Goal: Task Accomplishment & Management: Complete application form

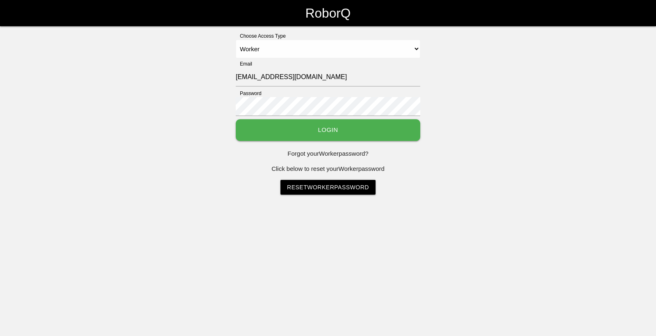
select select "Worker"
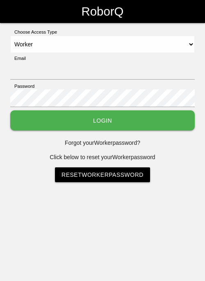
select select "Worker"
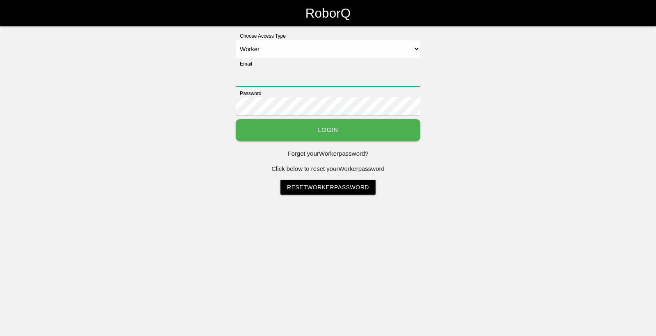
type input "[EMAIL_ADDRESS][DOMAIN_NAME]"
click at [205, 130] on button "Login" at bounding box center [328, 130] width 185 height 22
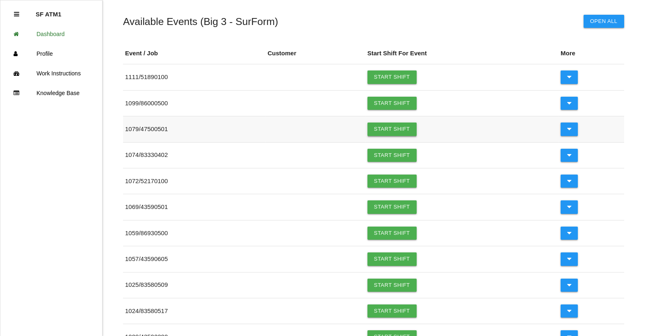
scroll to position [82, 0]
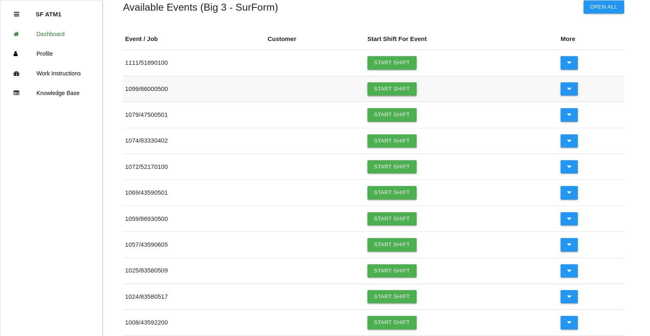
click at [205, 90] on link "Start Shift" at bounding box center [391, 88] width 49 height 13
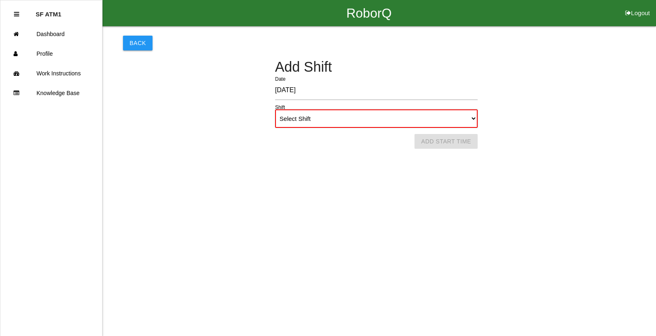
click at [205, 119] on select "Select Shift 1st Shift 2nd Shift 3rd Shift 4th Shift" at bounding box center [376, 118] width 203 height 18
select select "1"
click at [205, 109] on select "Select Shift 1st Shift 2nd Shift 3rd Shift 4th Shift" at bounding box center [376, 118] width 203 height 18
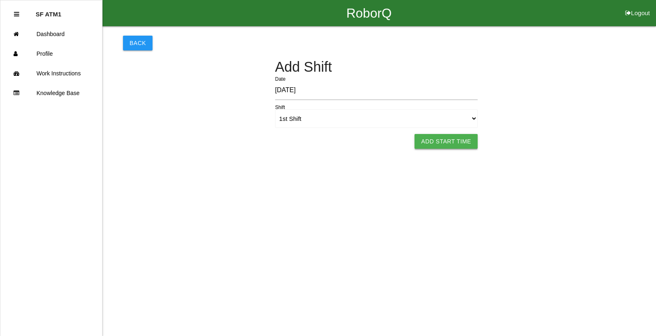
click at [205, 141] on button "Add Start Time" at bounding box center [446, 141] width 63 height 15
select select "6"
select select "12"
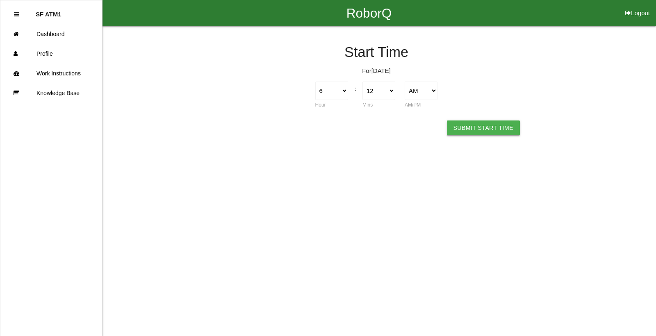
click at [205, 130] on button "Submit Start Time" at bounding box center [483, 128] width 73 height 15
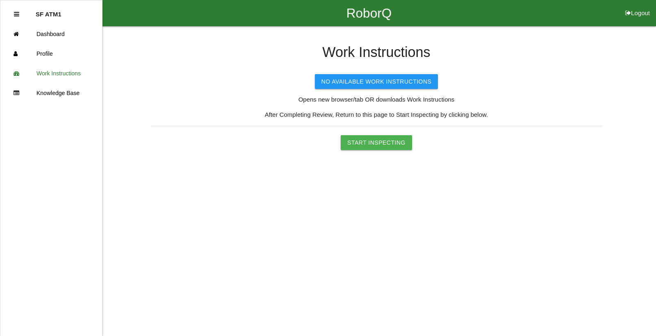
click at [205, 140] on button "Start Inspecting" at bounding box center [376, 142] width 71 height 15
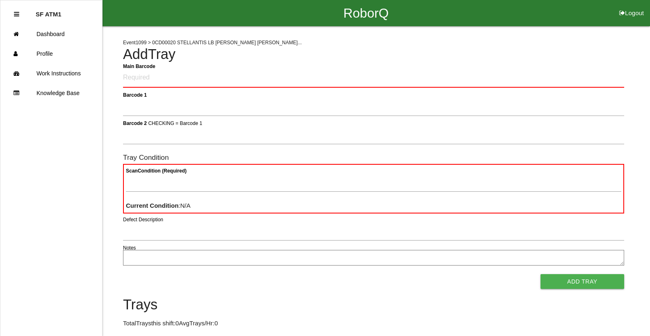
click at [181, 75] on Barcode "Main Barcode" at bounding box center [373, 77] width 501 height 19
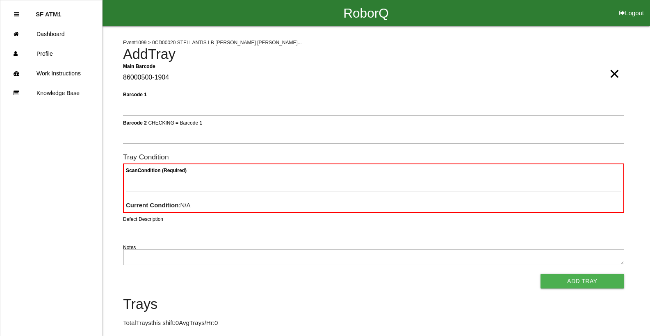
type Barcode "86000500-1904"
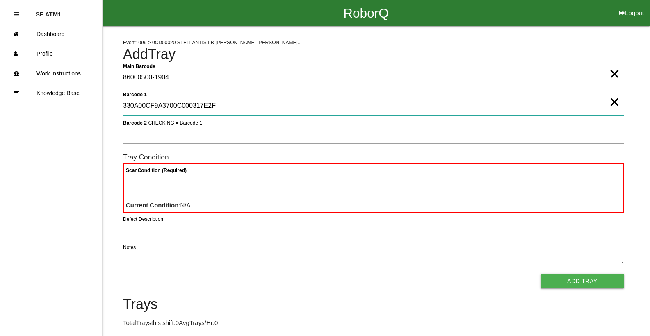
type 1 "330A00CF9A3700C000317E2F"
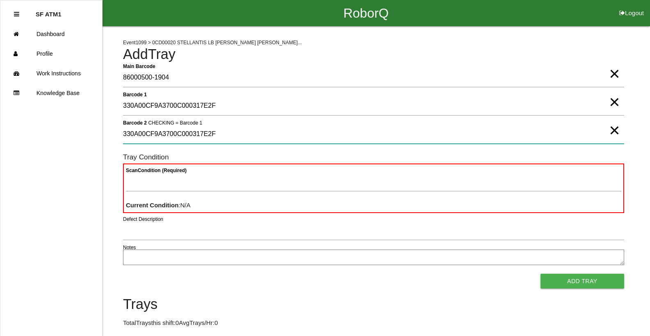
type 2 "330A00CF9A3700C000317E2F"
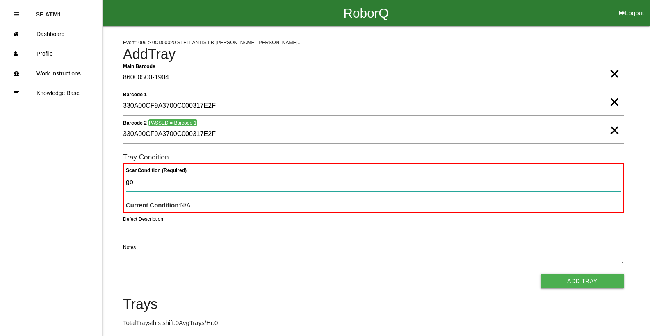
type Condition "goo"
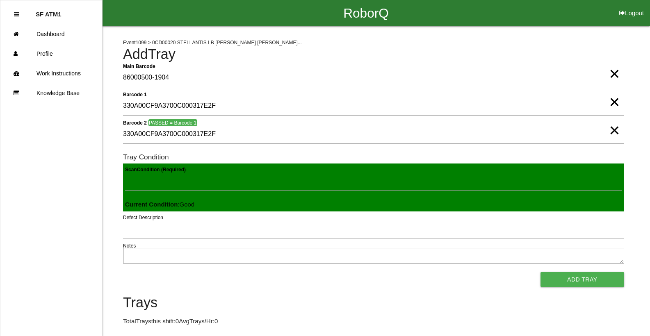
click at [205, 272] on button "Add Tray" at bounding box center [583, 279] width 84 height 15
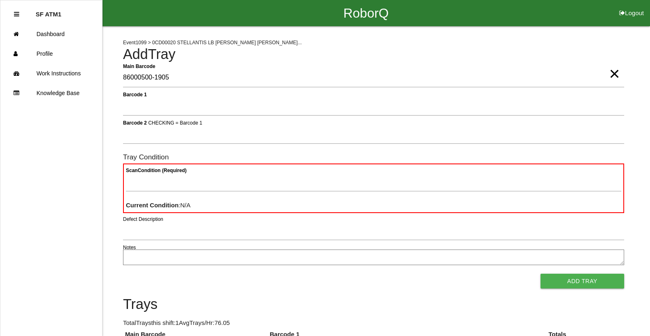
type Barcode "86000500-1905"
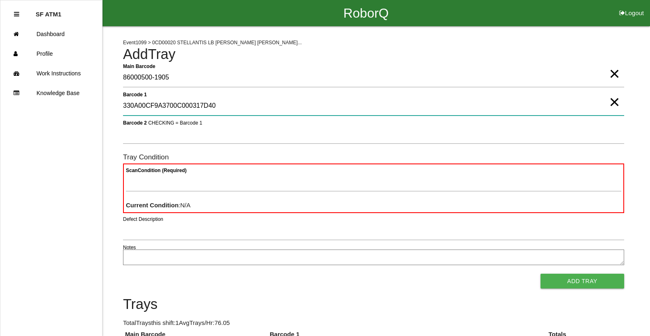
type 1 "330A00CF9A3700C000317D40"
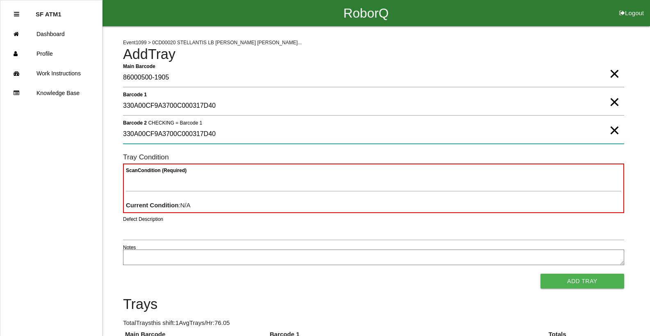
type 2 "330A00CF9A3700C000317D40"
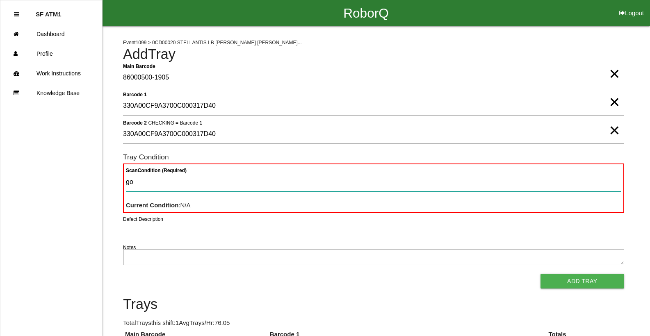
type Condition "goo"
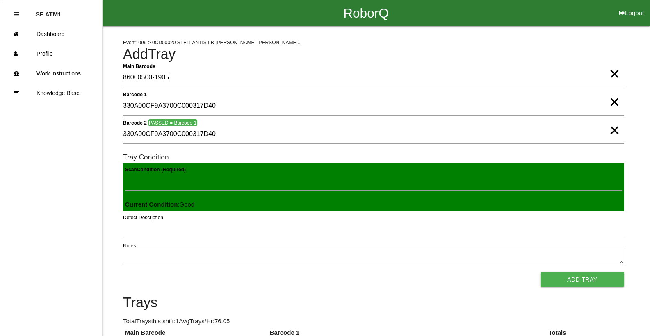
click at [205, 272] on button "Add Tray" at bounding box center [583, 279] width 84 height 15
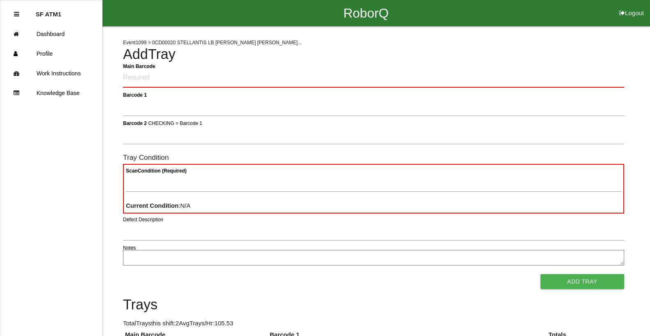
click button "Logout" at bounding box center [631, 3] width 37 height 6
select select "Worker"
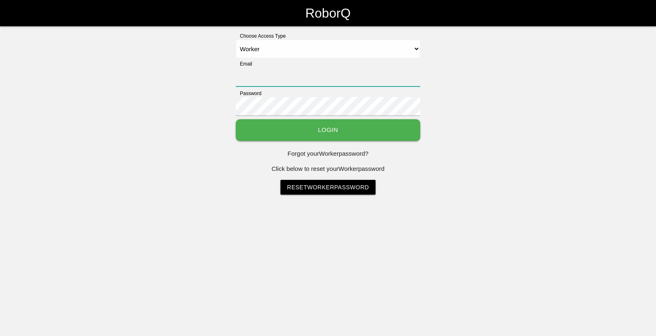
type input "[EMAIL_ADDRESS][DOMAIN_NAME]"
click at [205, 40] on select "Select Access Type Admin Customer Supervisor Worker" at bounding box center [328, 49] width 185 height 18
click at [205, 127] on button "Login" at bounding box center [328, 130] width 185 height 22
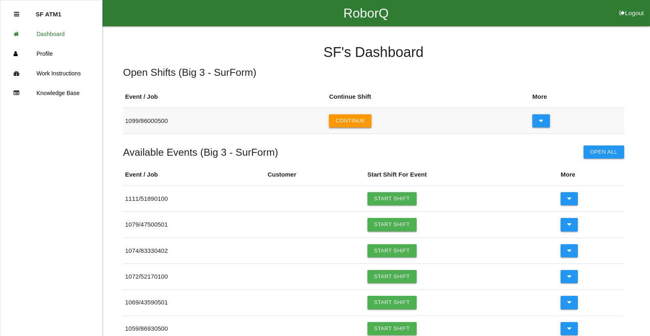
click at [205, 123] on button "Continue" at bounding box center [350, 120] width 43 height 13
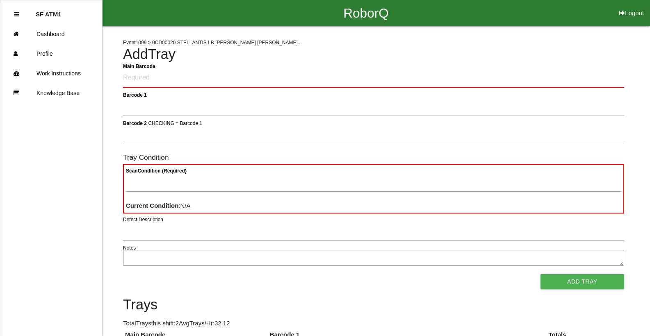
click at [205, 80] on Barcode "Main Barcode" at bounding box center [373, 77] width 501 height 19
type Barcode "86000500-1906"
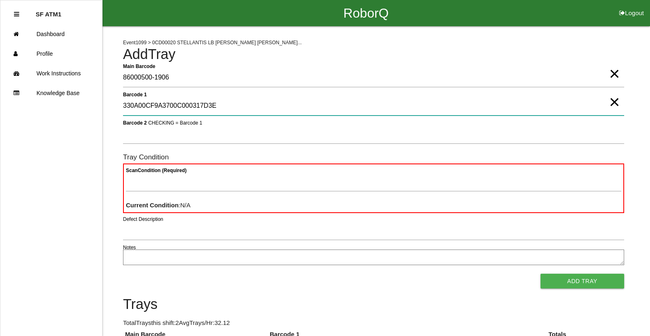
type 1 "330A00CF9A3700C000317D3E"
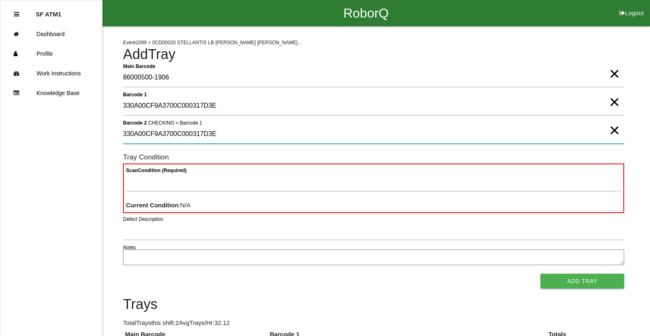
type 2 "330A00CF9A3700C000317D3E"
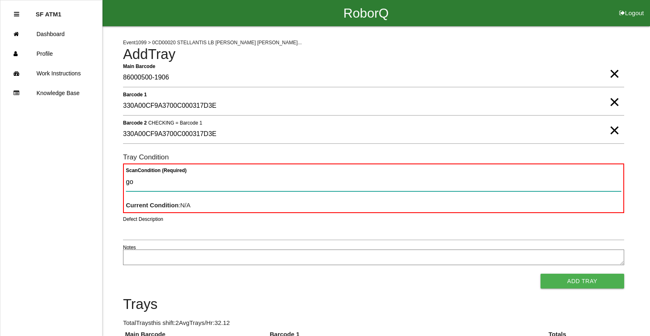
type Condition "goo"
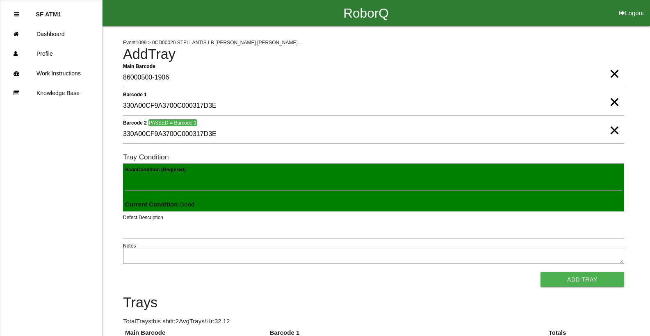
click at [205, 272] on button "Add Tray" at bounding box center [583, 279] width 84 height 15
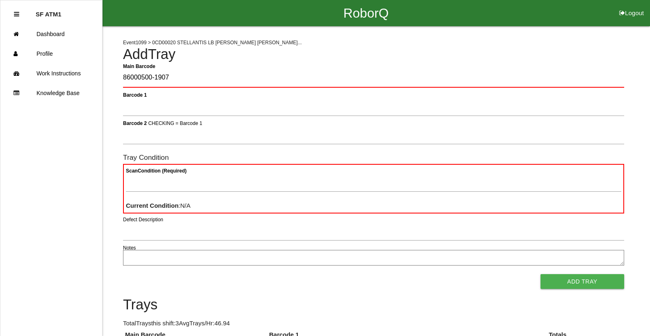
type Barcode "86000500-1907"
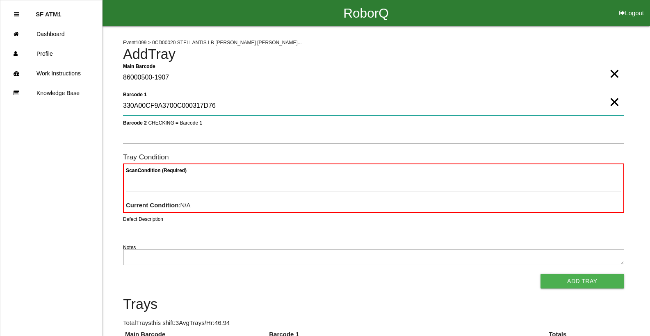
type 1 "330A00CF9A3700C000317D76"
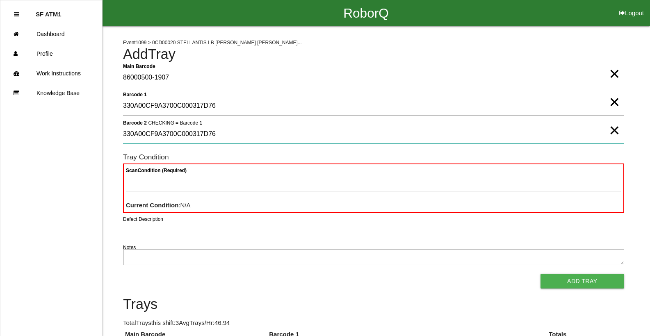
type 2 "330A00CF9A3700C000317D76"
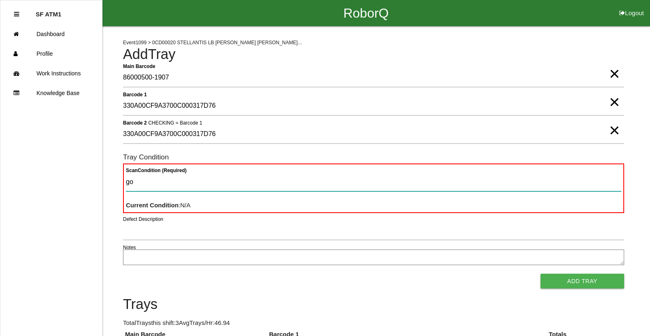
type Condition "goo"
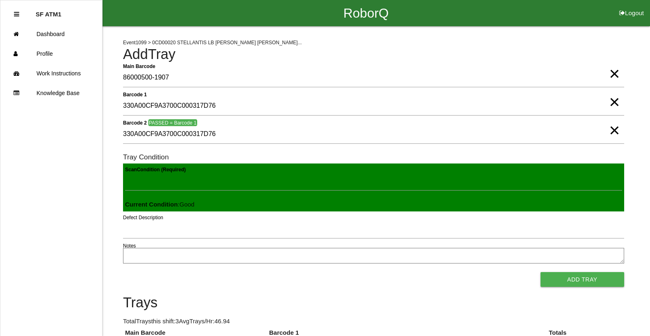
click at [205, 272] on button "Add Tray" at bounding box center [583, 279] width 84 height 15
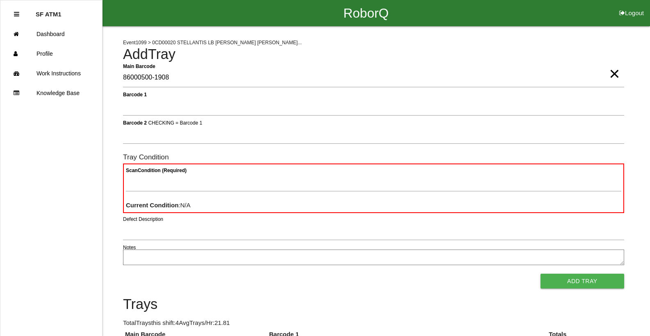
type Barcode "86000500-1908"
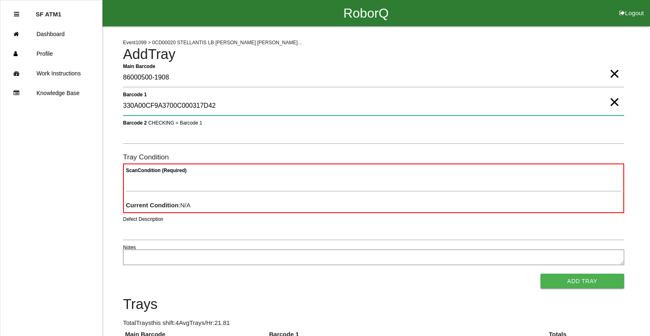
type 1 "330A00CF9A3700C000317D42"
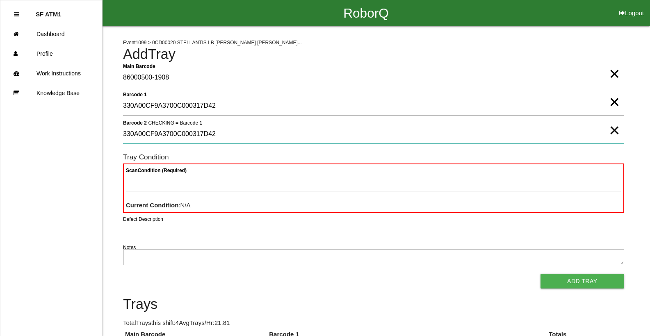
type 2 "330A00CF9A3700C000317D42"
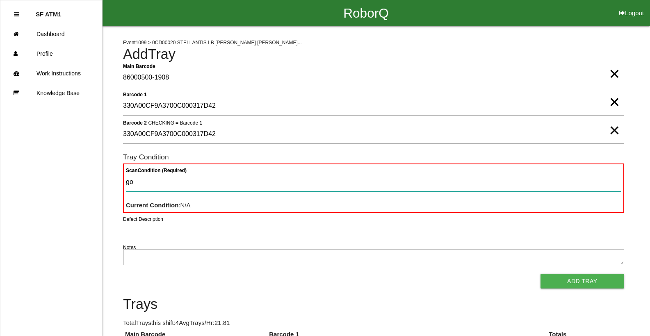
type Condition "goo"
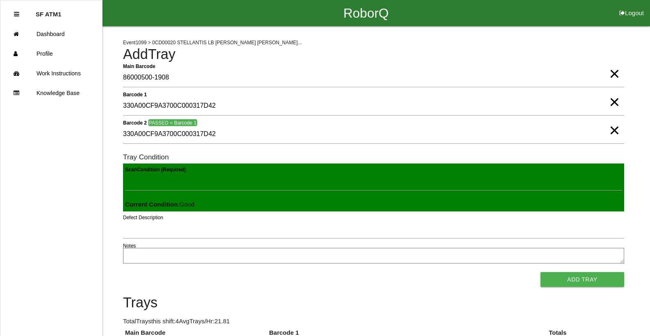
click at [205, 272] on button "Add Tray" at bounding box center [583, 279] width 84 height 15
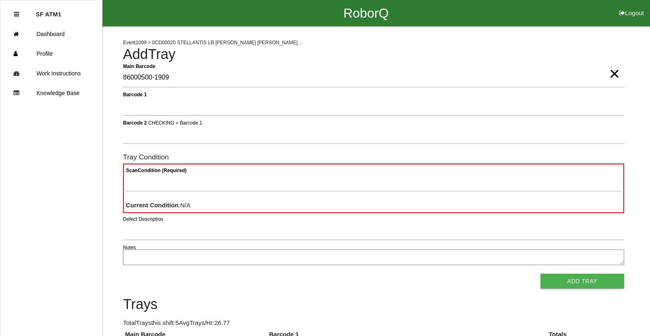
type Barcode "86000500-1909"
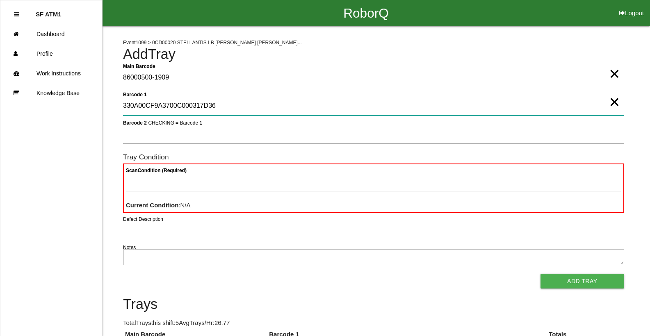
type 1 "330A00CF9A3700C000317D36"
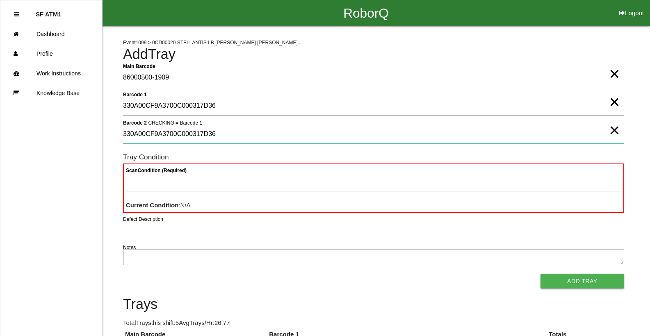
type 2 "330A00CF9A3700C000317D36"
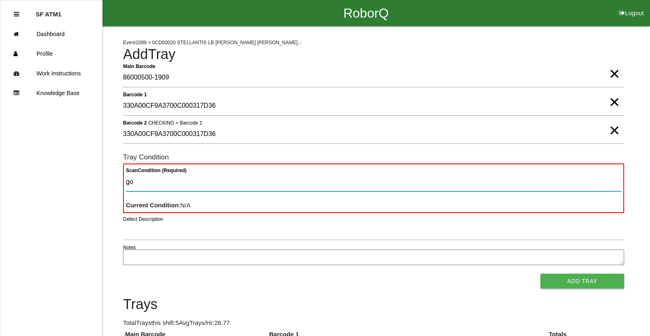
type Condition "goo"
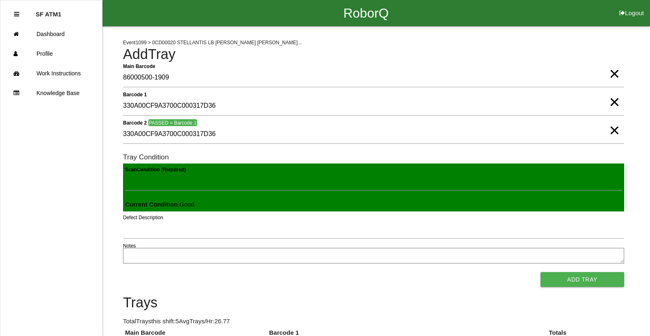
click at [205, 272] on button "Add Tray" at bounding box center [583, 279] width 84 height 15
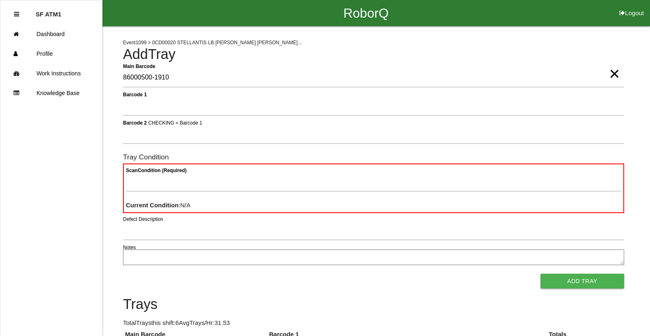
type Barcode "86000500-1910"
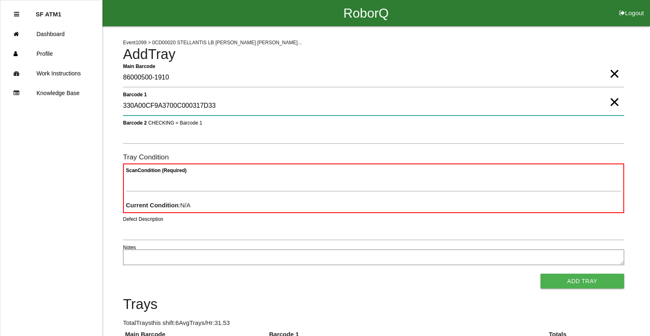
type 1 "330A00CF9A3700C000317D33"
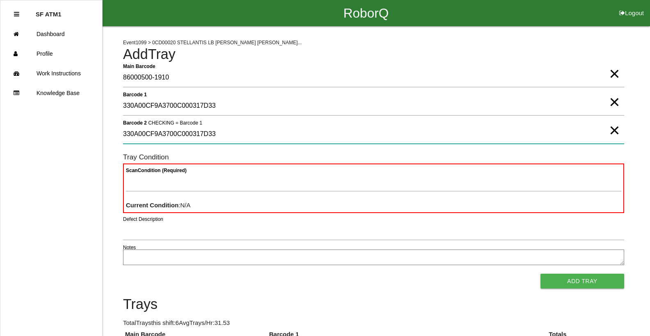
type 2 "330A00CF9A3700C000317D33"
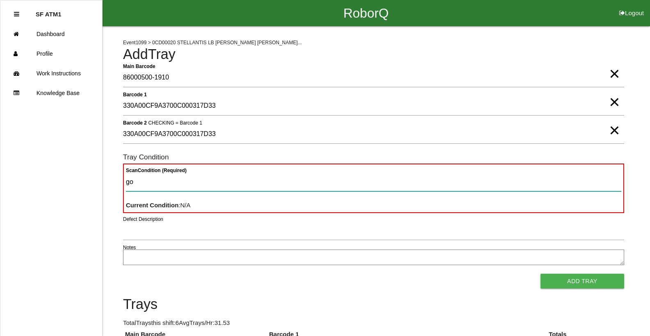
type Condition "goo"
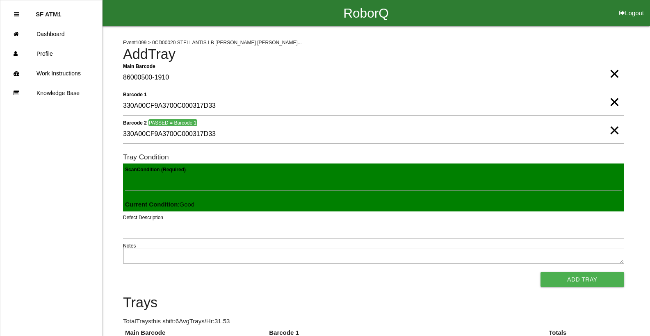
click at [205, 272] on button "Add Tray" at bounding box center [583, 279] width 84 height 15
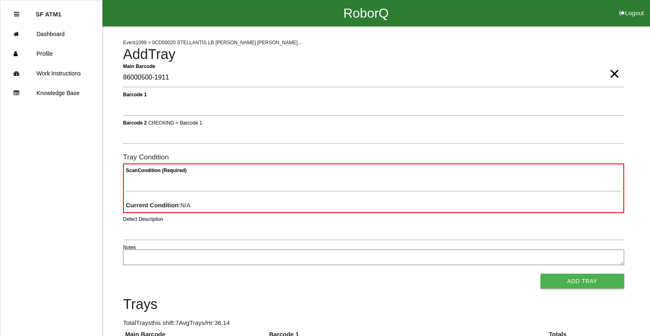
type Barcode "86000500-1911"
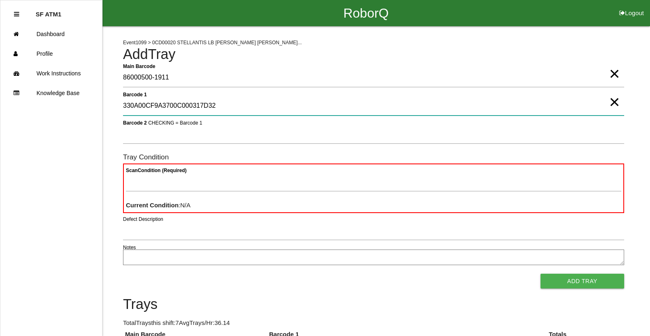
type 1 "330A00CF9A3700C000317D32"
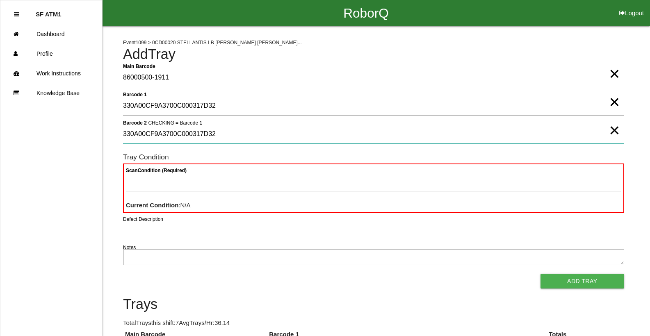
type 2 "330A00CF9A3700C000317D32"
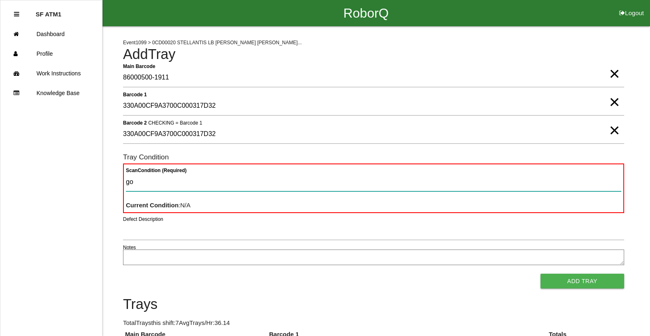
type Condition "goo"
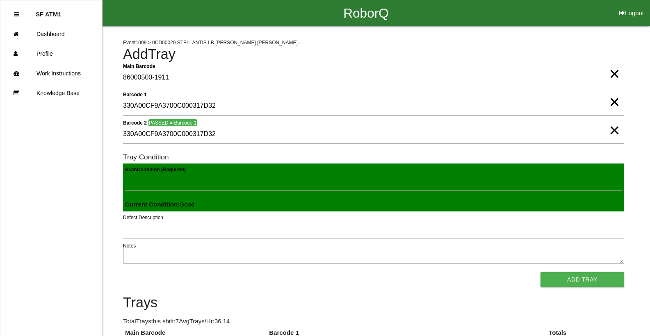
click at [205, 272] on button "Add Tray" at bounding box center [583, 279] width 84 height 15
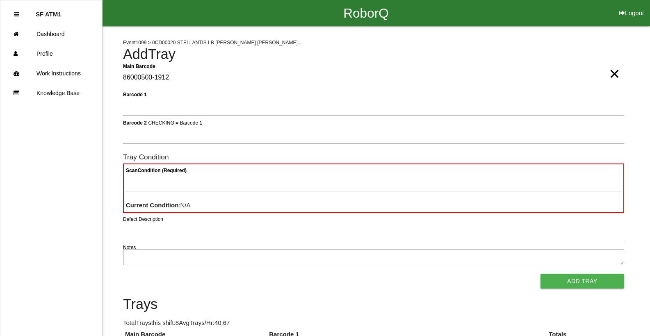
type Barcode "86000500-1912"
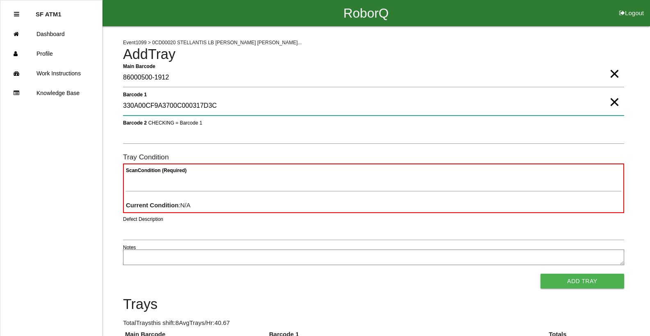
type 1 "330A00CF9A3700C000317D3C"
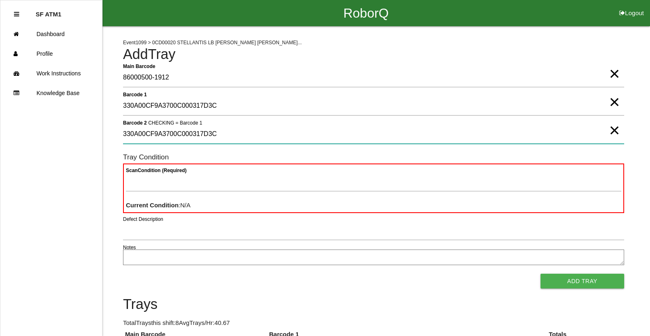
type 2 "330A00CF9A3700C000317D3C"
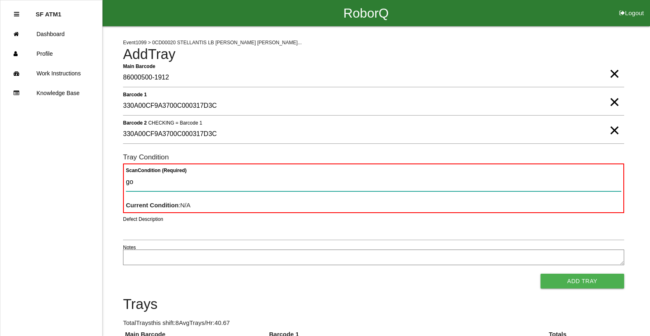
type Condition "goo"
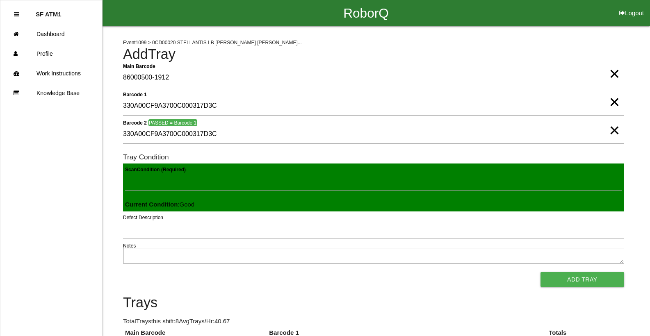
click at [205, 272] on button "Add Tray" at bounding box center [583, 279] width 84 height 15
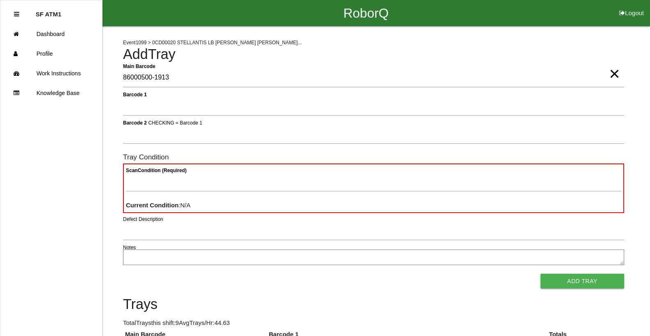
type Barcode "86000500-1913"
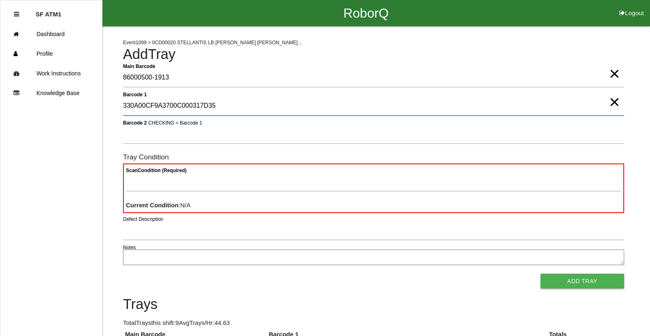
type 1 "330A00CF9A3700C000317D35"
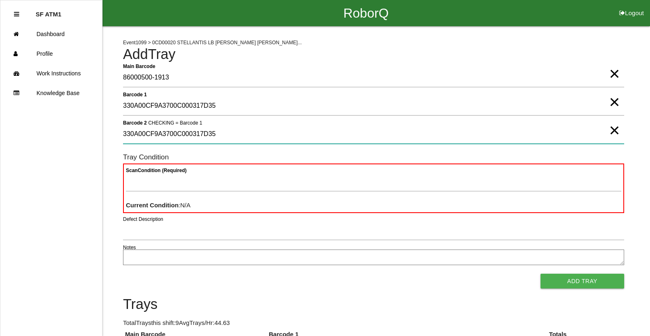
type 2 "330A00CF9A3700C000317D35"
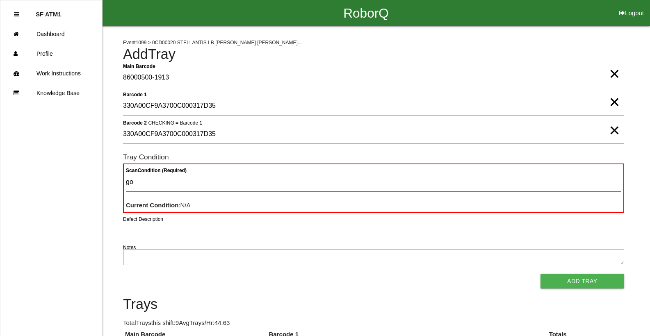
type Condition "goo"
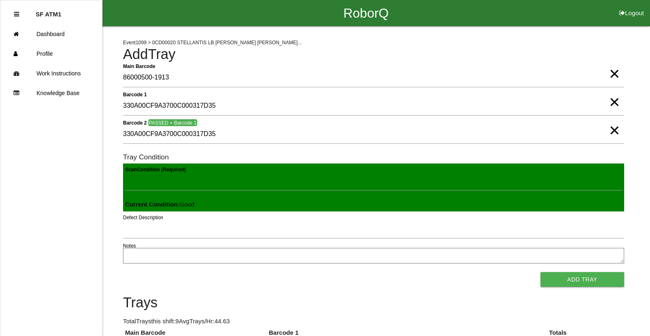
click at [205, 272] on button "Add Tray" at bounding box center [583, 279] width 84 height 15
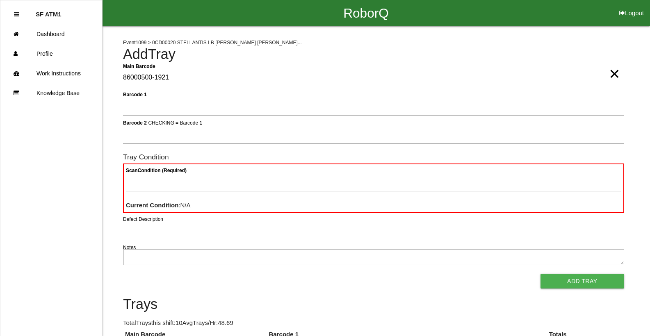
type Barcode "86000500-1921"
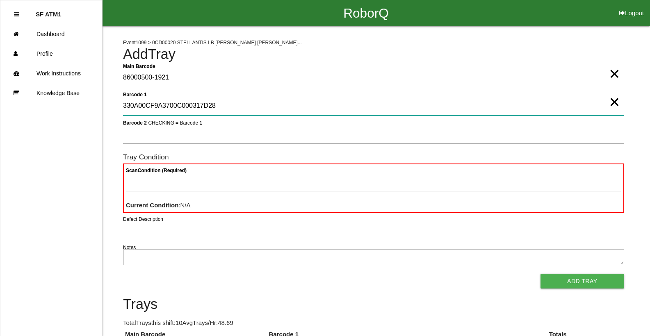
type 1 "330A00CF9A3700C000317D28"
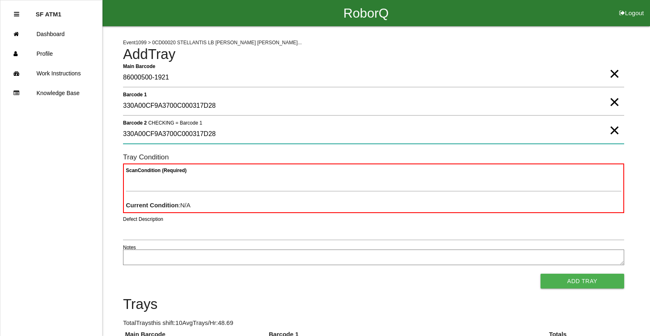
type 2 "330A00CF9A3700C000317D28"
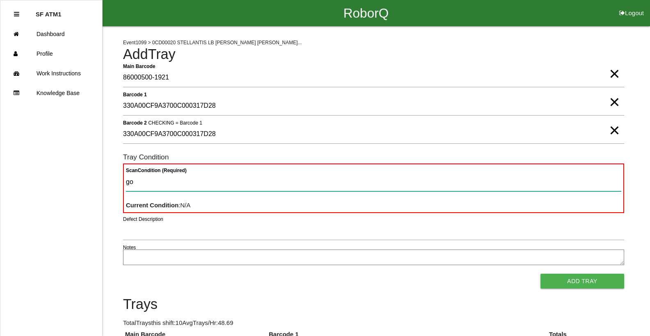
type Condition "goo"
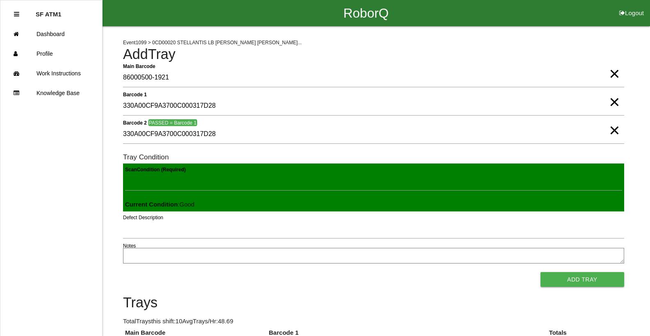
click at [205, 272] on button "Add Tray" at bounding box center [583, 279] width 84 height 15
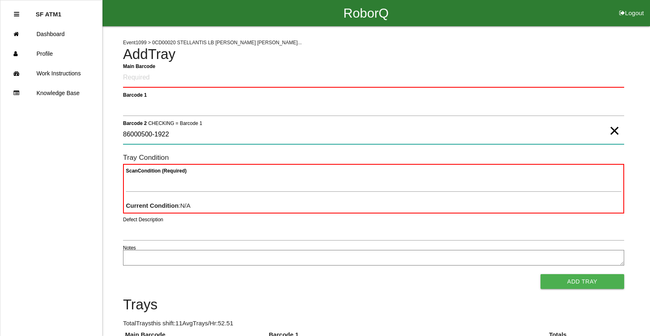
type 2 "86000500-1922"
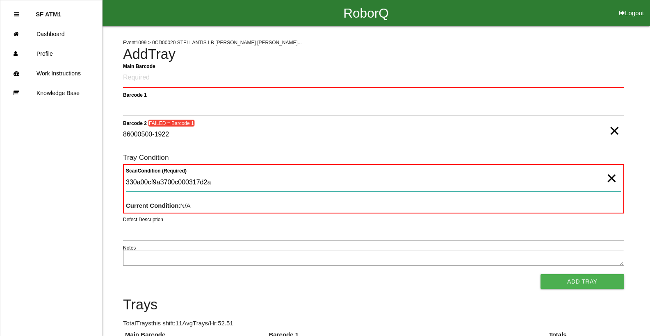
type Condition "330a00cf9a3700c000317d2a"
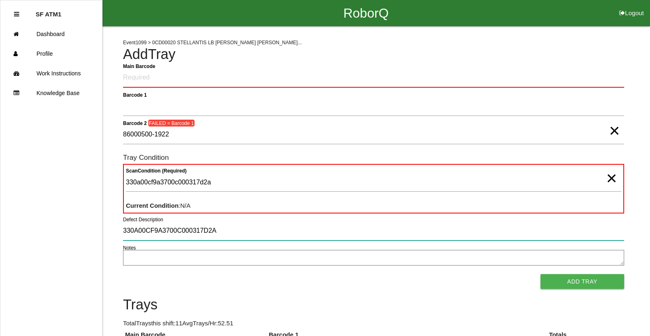
type input "330A00CF9A3700C000317D2A"
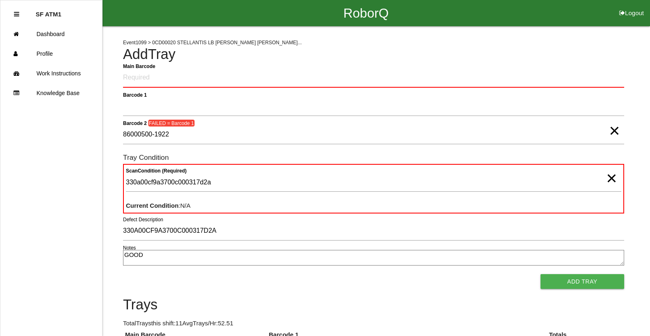
type textarea "GOOD"
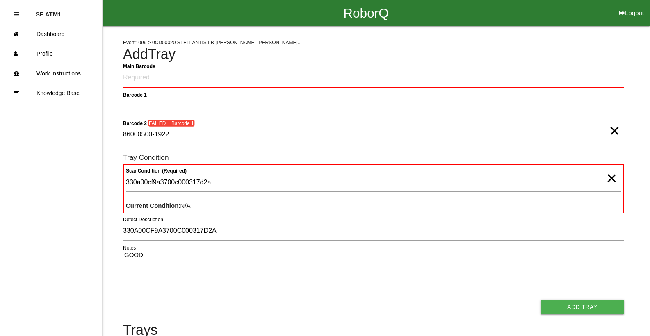
click at [205, 281] on button "Add Tray" at bounding box center [583, 307] width 84 height 15
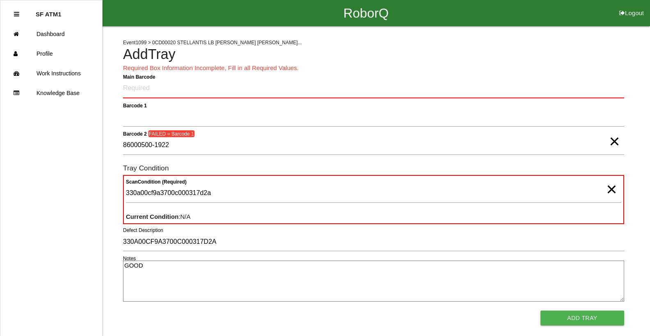
click at [205, 141] on span "×" at bounding box center [614, 133] width 11 height 16
click at [205, 189] on span "×" at bounding box center [611, 181] width 11 height 16
click at [205, 90] on Barcode "Main Barcode" at bounding box center [373, 88] width 501 height 19
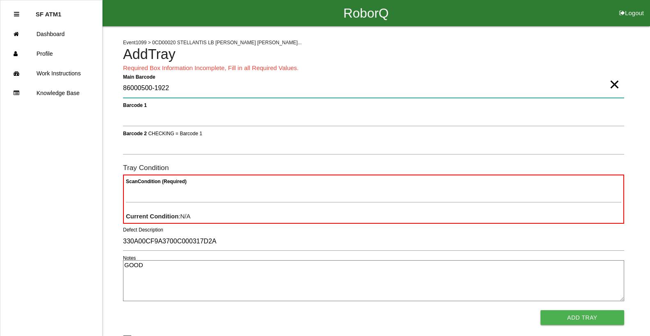
type Barcode "86000500-1922"
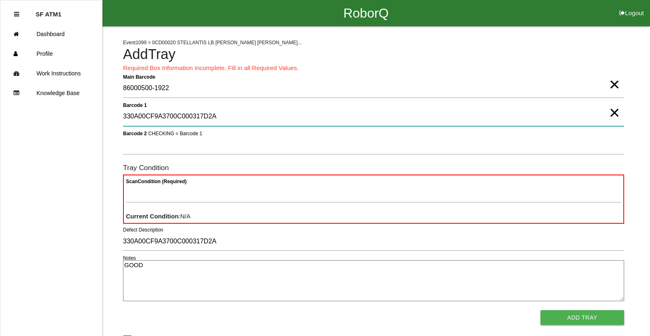
type 1 "330A00CF9A3700C000317D2A"
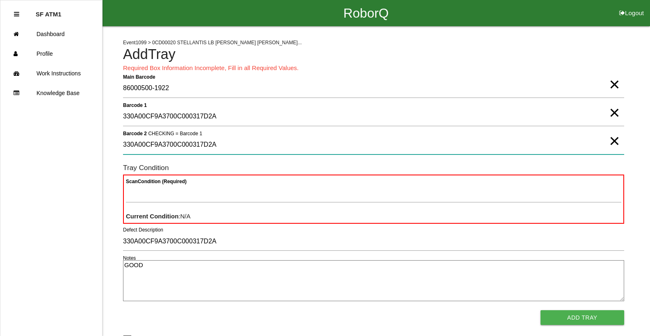
type 2 "330A00CF9A3700C000317D2A"
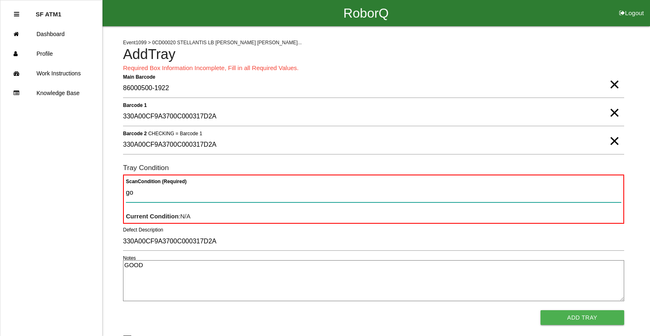
type Condition "goo"
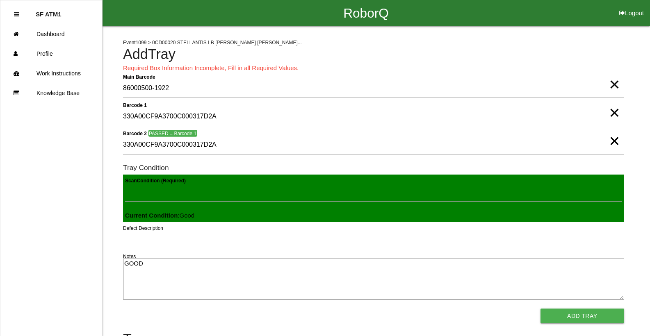
click at [205, 281] on button "Add Tray" at bounding box center [583, 316] width 84 height 15
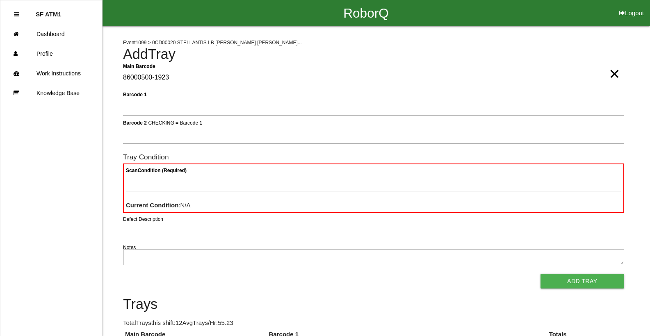
type Barcode "86000500-1923"
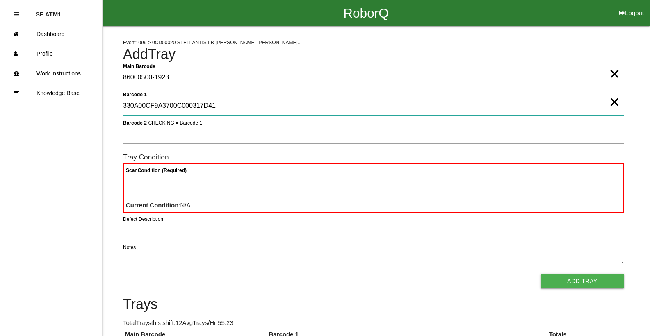
type 1 "330A00CF9A3700C000317D41"
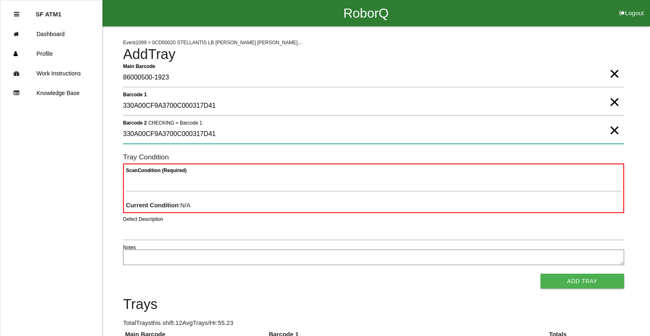
type 2 "330A00CF9A3700C000317D41"
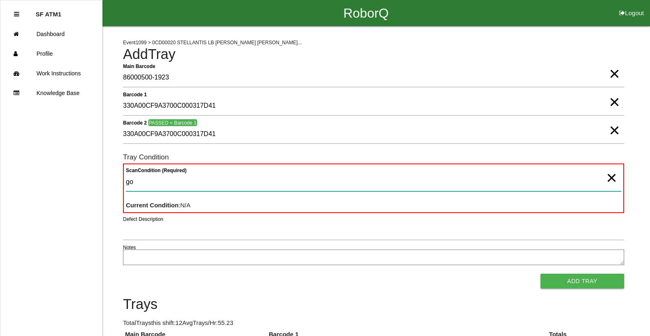
type Condition "goo"
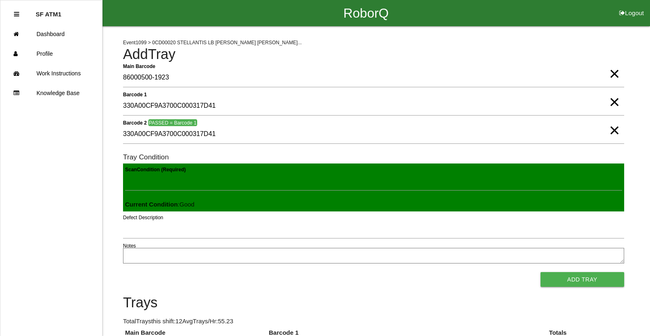
click at [205, 272] on button "Add Tray" at bounding box center [583, 279] width 84 height 15
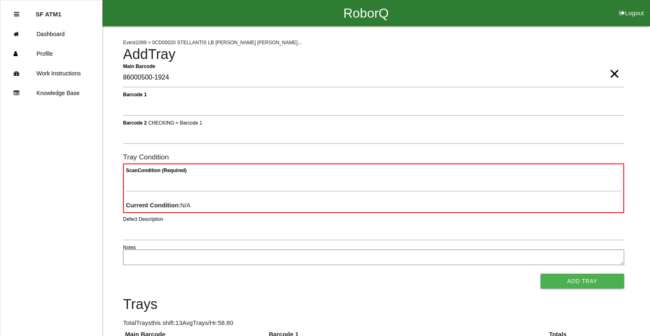
type Barcode "86000500-1924"
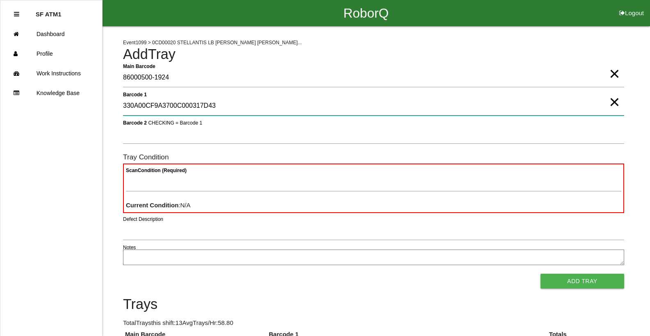
type 1 "330A00CF9A3700C000317D43"
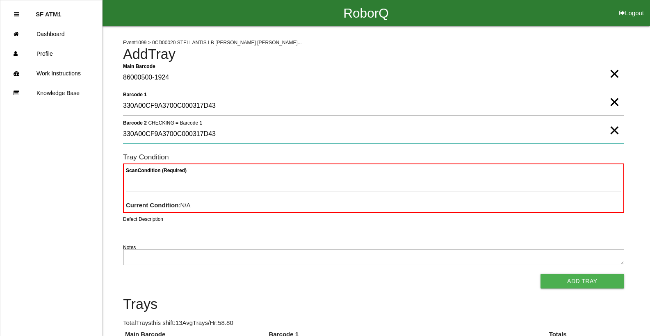
type 2 "330A00CF9A3700C000317D43"
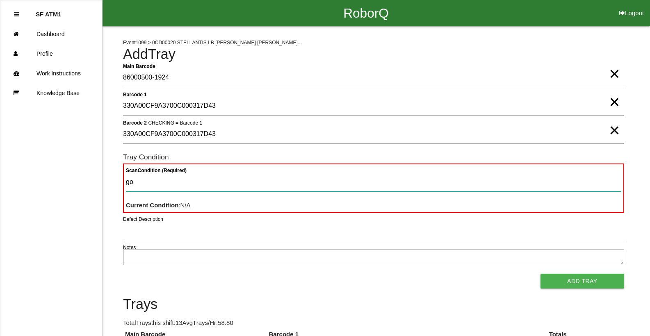
type Condition "goo"
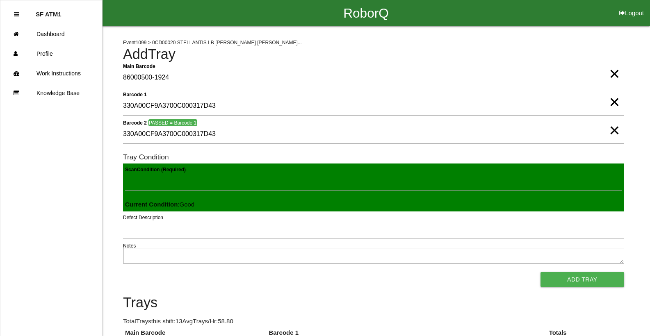
click at [205, 272] on button "Add Tray" at bounding box center [583, 279] width 84 height 15
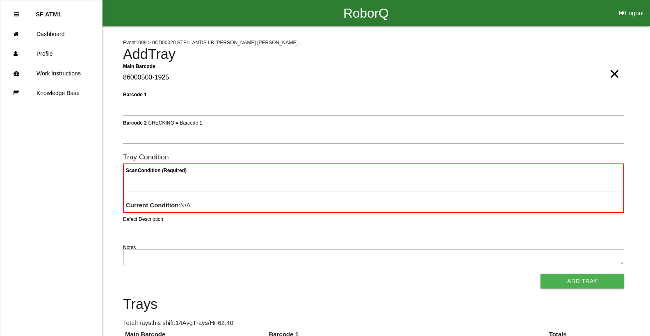
type Barcode "86000500-1925"
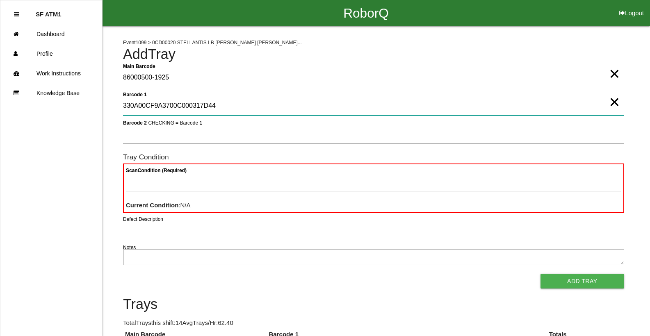
type 1 "330A00CF9A3700C000317D44"
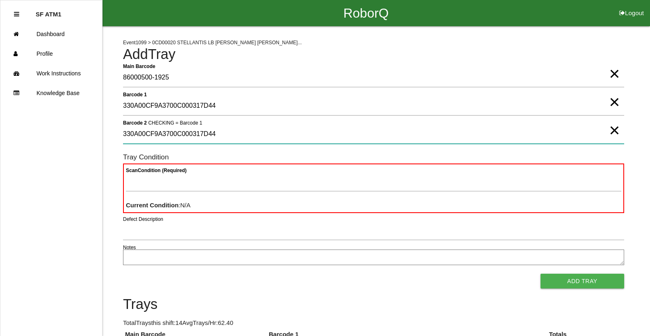
type 2 "330A00CF9A3700C000317D44"
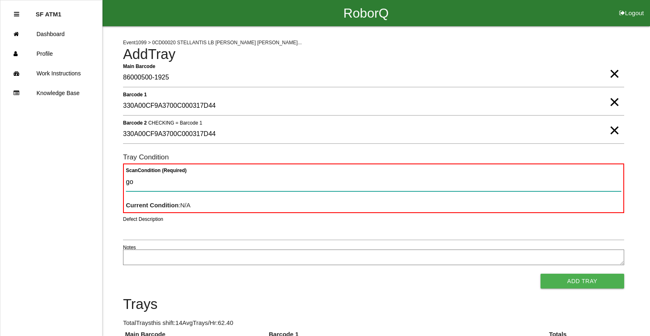
type Condition "goo"
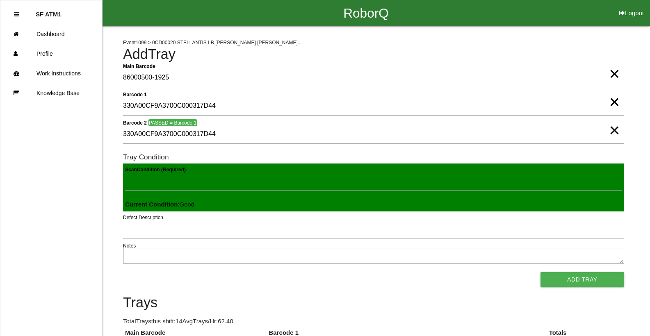
click at [205, 272] on button "Add Tray" at bounding box center [583, 279] width 84 height 15
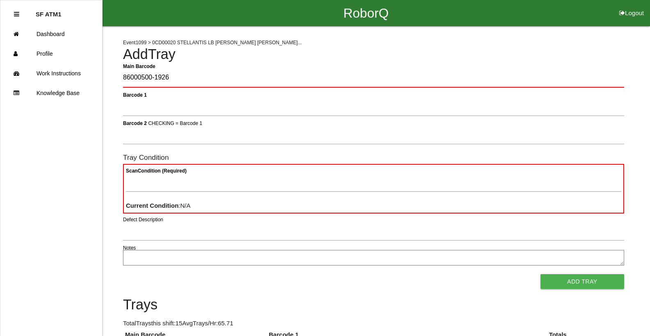
type Barcode "86000500-1926"
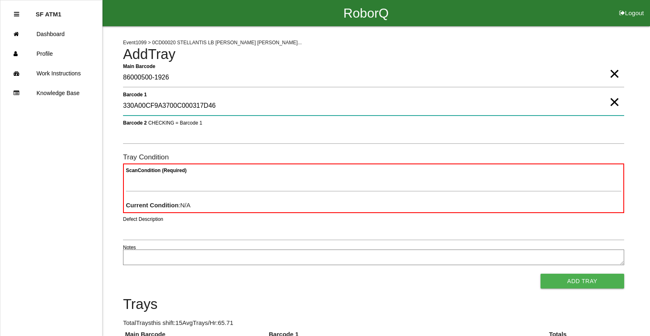
type 1 "330A00CF9A3700C000317D46"
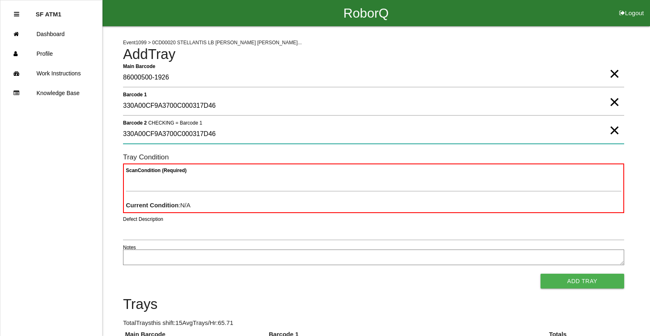
type 2 "330A00CF9A3700C000317D46"
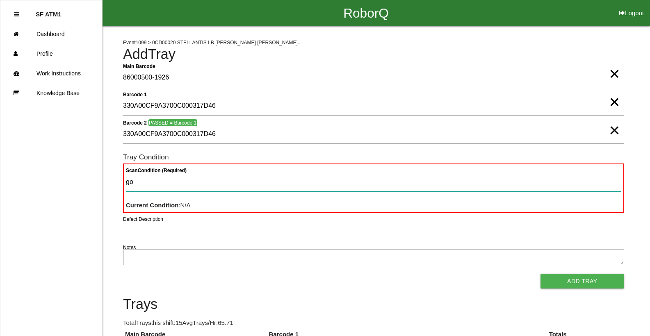
type Condition "goo"
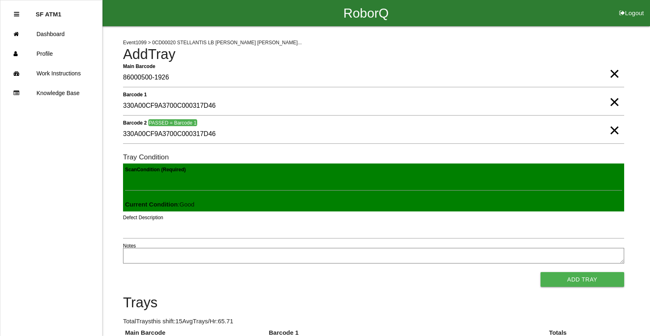
click at [205, 272] on button "Add Tray" at bounding box center [583, 279] width 84 height 15
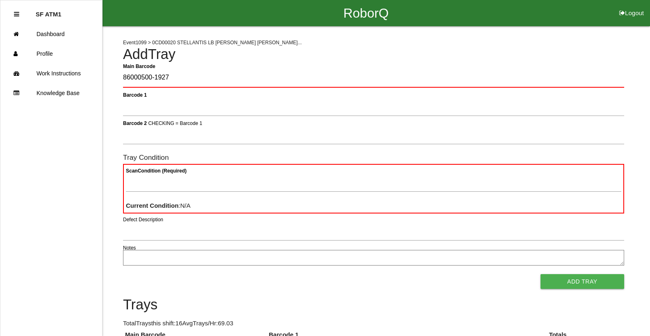
type Barcode "86000500-1927"
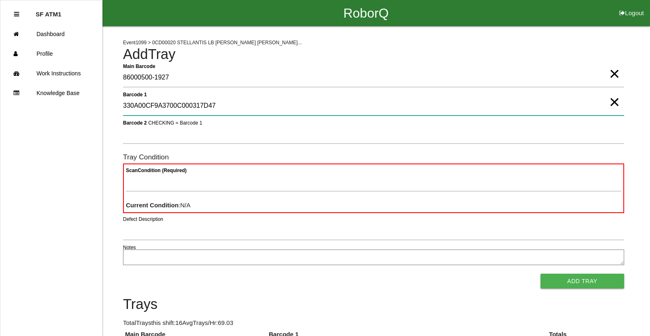
type 1 "330A00CF9A3700C000317D47"
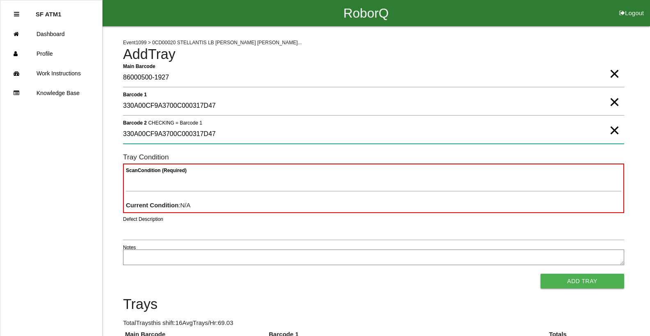
type 2 "330A00CF9A3700C000317D47"
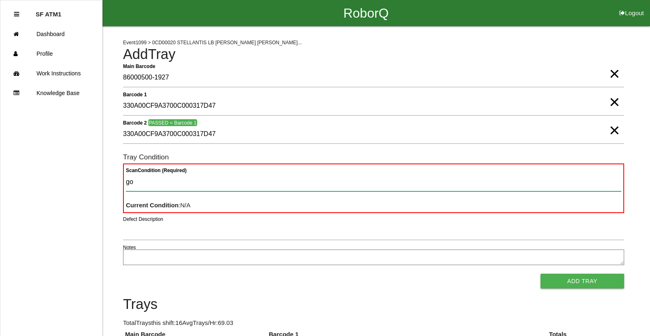
type Condition "goo"
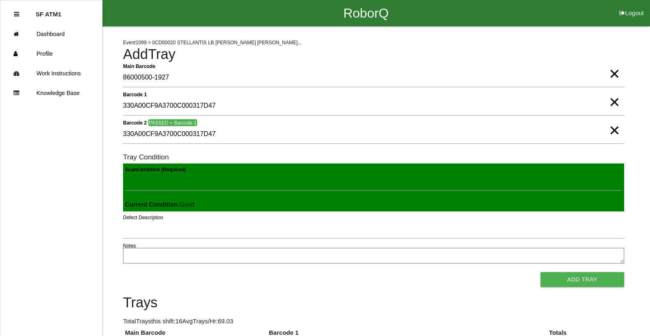
click at [205, 272] on button "Add Tray" at bounding box center [583, 279] width 84 height 15
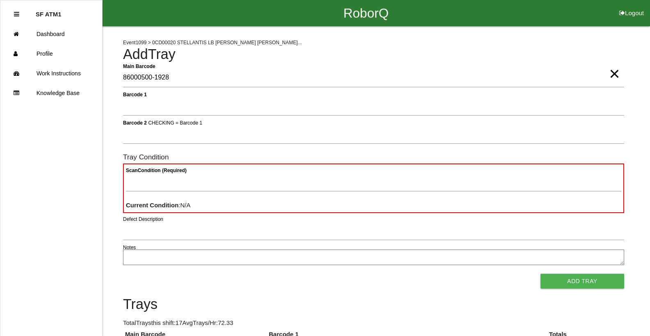
type Barcode "86000500-1928"
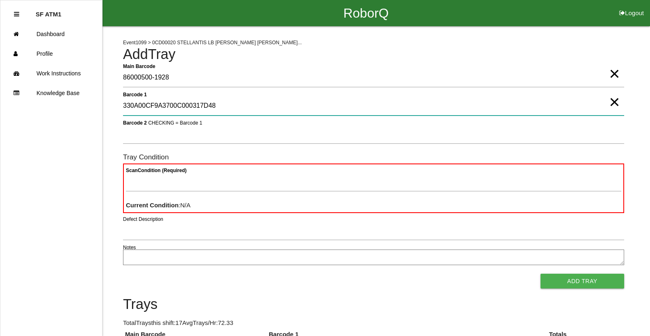
type 1 "330A00CF9A3700C000317D48"
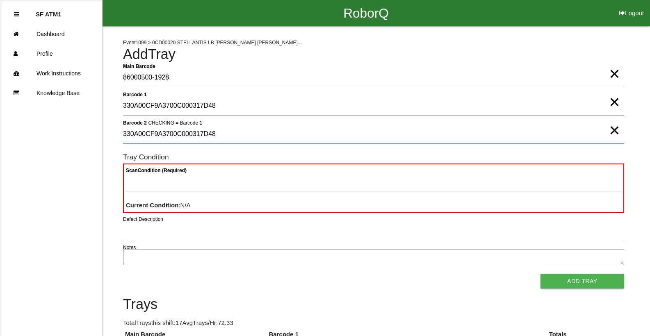
type 2 "330A00CF9A3700C000317D48"
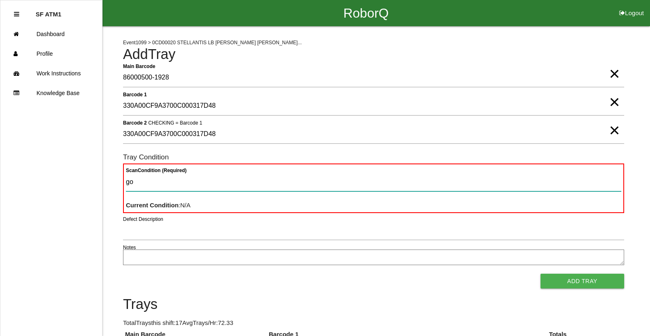
type Condition "goo"
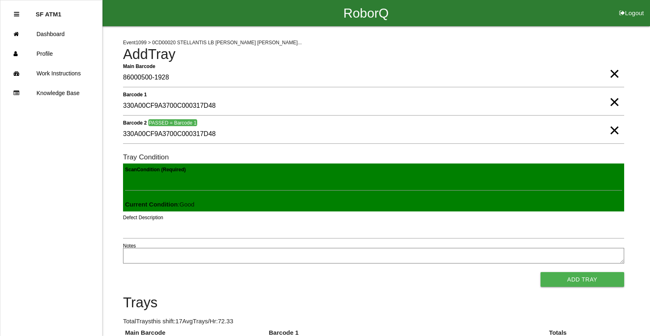
click at [205, 272] on button "Add Tray" at bounding box center [583, 279] width 84 height 15
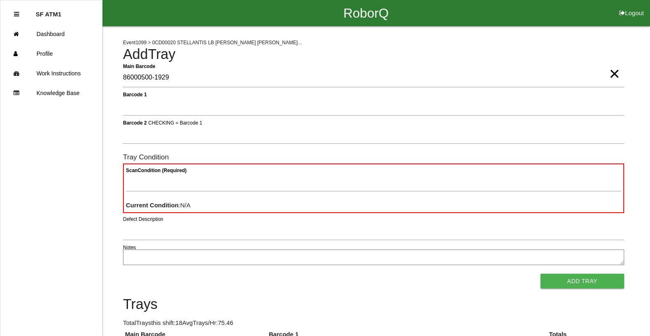
type Barcode "86000500-1929"
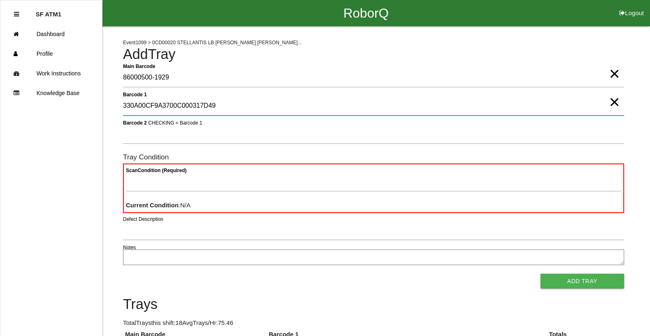
type 1 "330A00CF9A3700C000317D49"
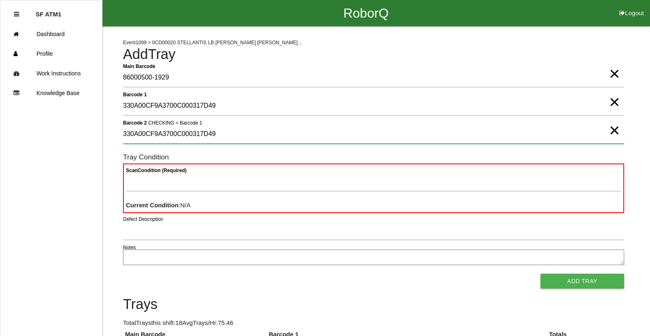
type 2 "330A00CF9A3700C000317D49"
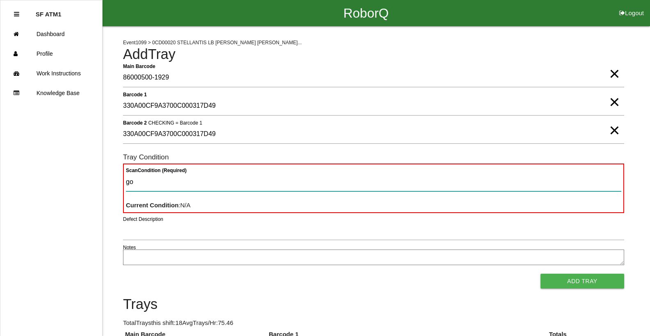
type Condition "goo"
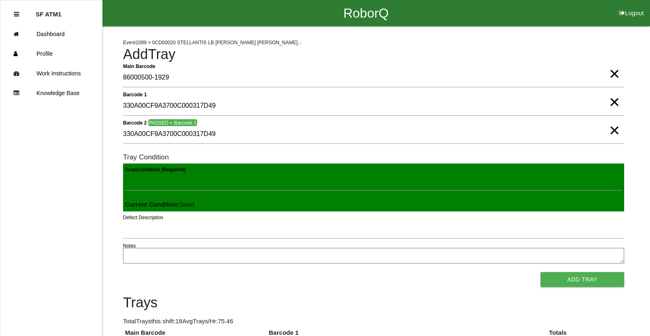
click button "Add Tray" at bounding box center [583, 279] width 84 height 15
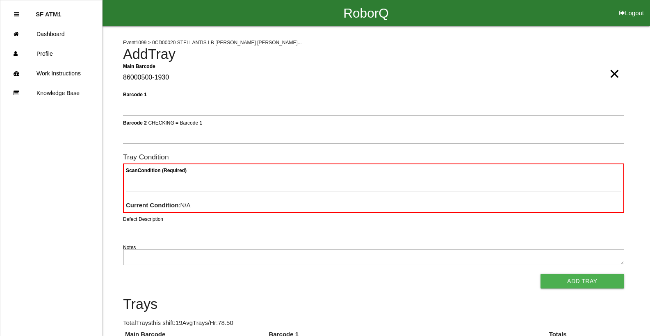
type Barcode "86000500-1930"
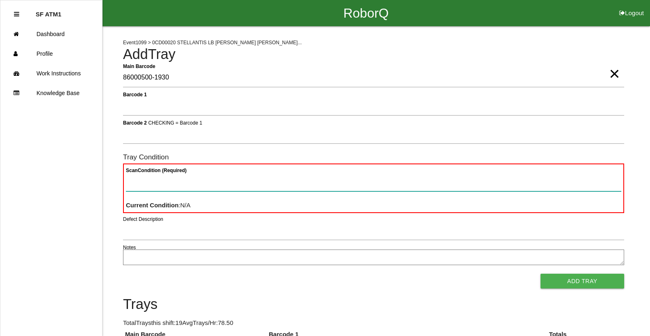
click at [205, 187] on Condition "Scan Condition (Required)" at bounding box center [373, 182] width 495 height 19
type Condition "ba"
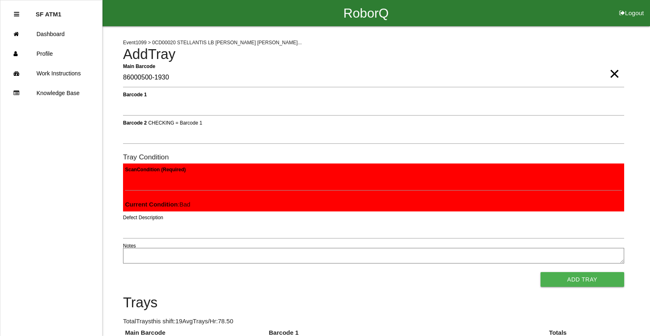
click at [205, 272] on button "Add Tray" at bounding box center [583, 279] width 84 height 15
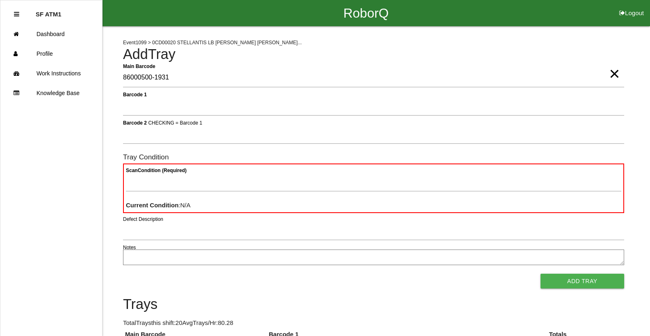
type Barcode "86000500-1931"
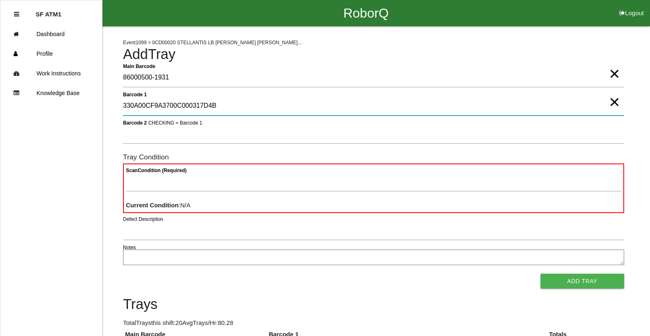
type 1 "330A00CF9A3700C000317D4B"
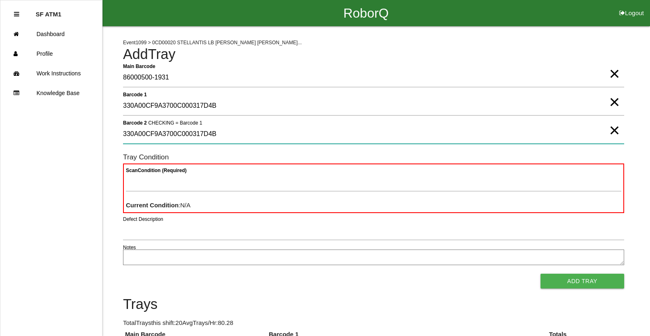
type 2 "330A00CF9A3700C000317D4B"
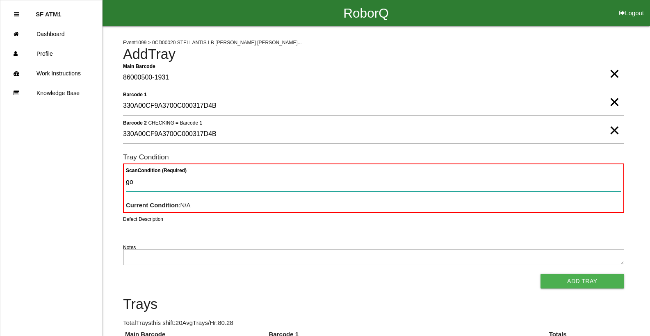
type Condition "goo"
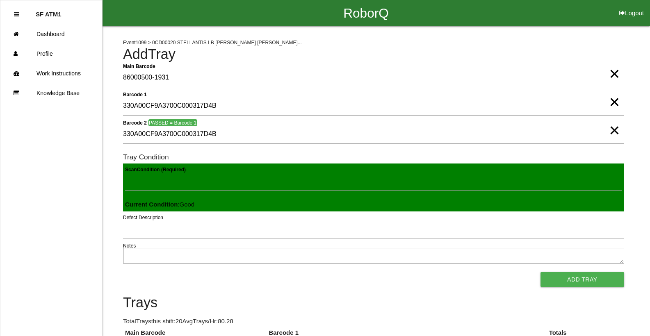
click at [205, 272] on button "Add Tray" at bounding box center [583, 279] width 84 height 15
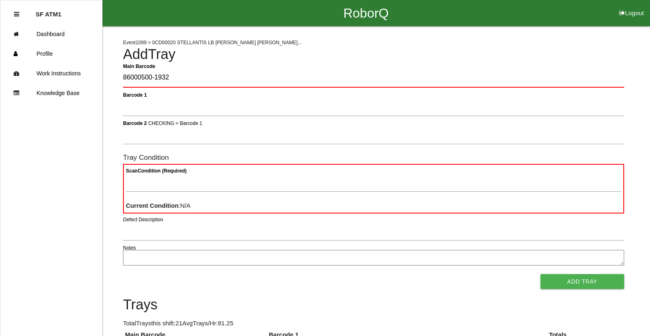
type Barcode "86000500-1932"
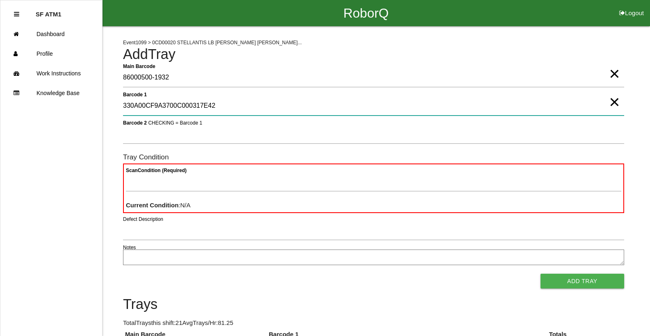
type 1 "330A00CF9A3700C000317E42"
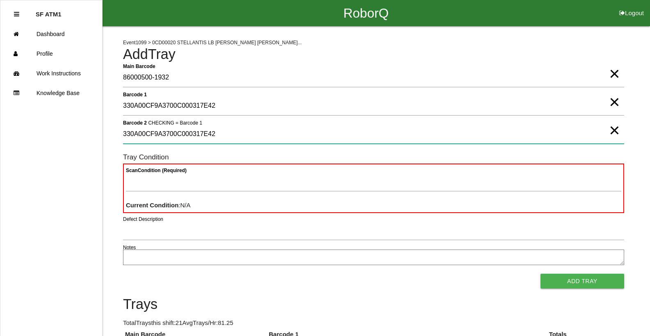
type 2 "330A00CF9A3700C000317E42"
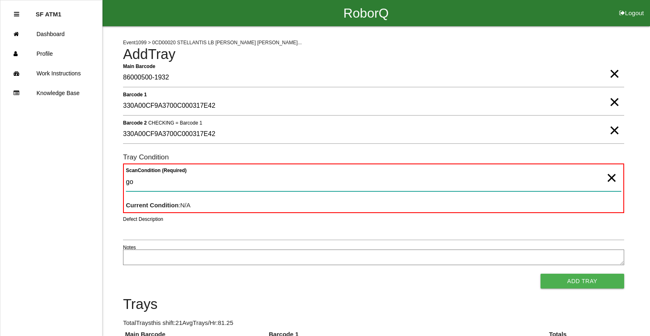
type Condition "goo"
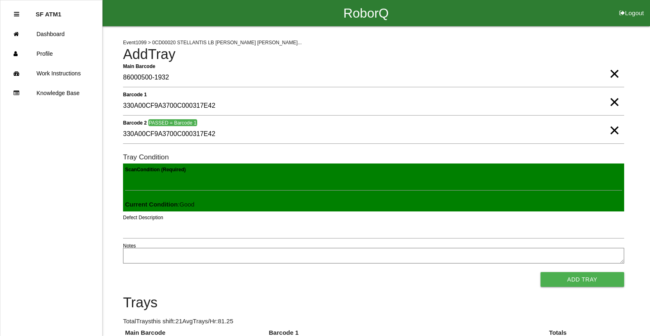
click at [205, 272] on button "Add Tray" at bounding box center [583, 279] width 84 height 15
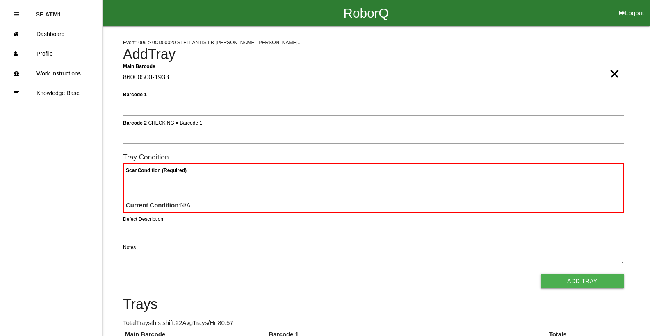
type Barcode "86000500-1933"
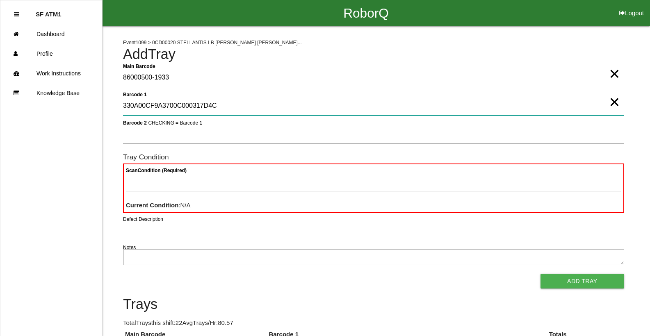
type 1 "330A00CF9A3700C000317D4C"
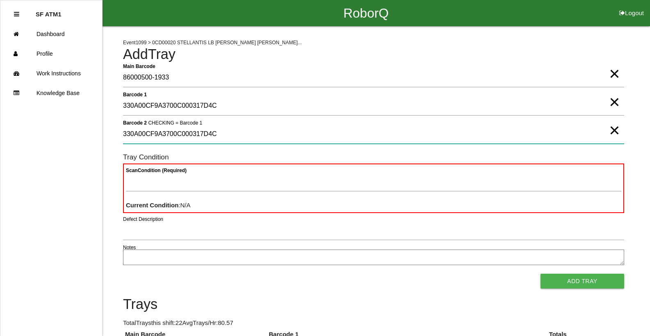
type 2 "330A00CF9A3700C000317D4C"
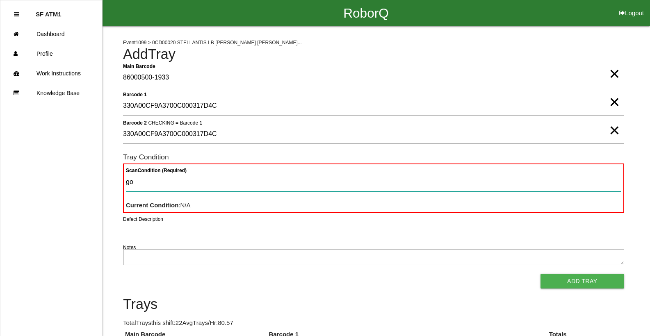
type Condition "goo"
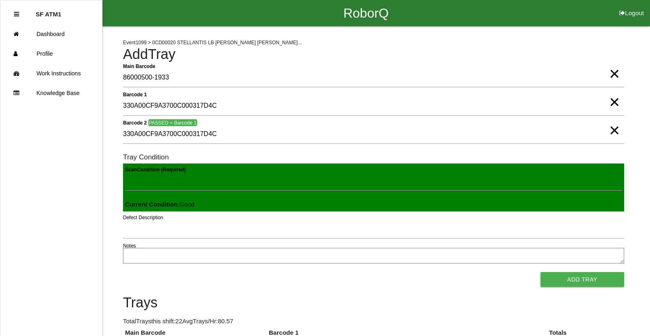
click at [205, 272] on button "Add Tray" at bounding box center [583, 279] width 84 height 15
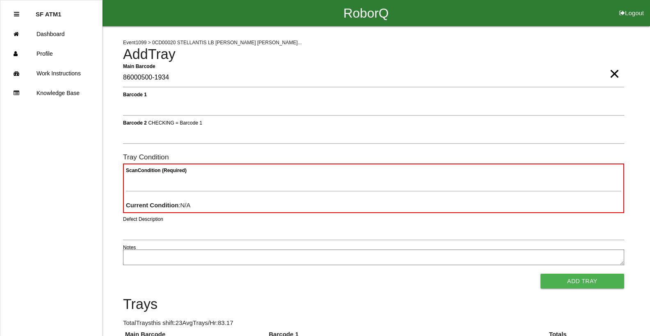
type Barcode "86000500-1934"
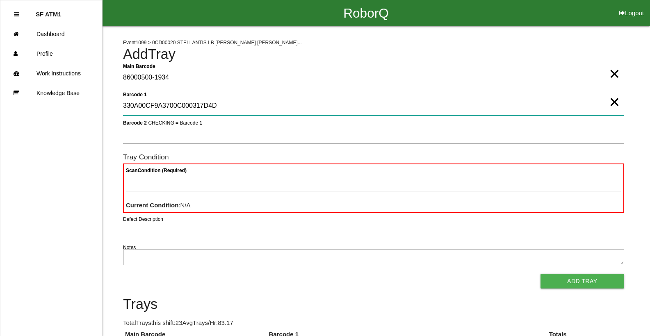
type 1 "330A00CF9A3700C000317D4D"
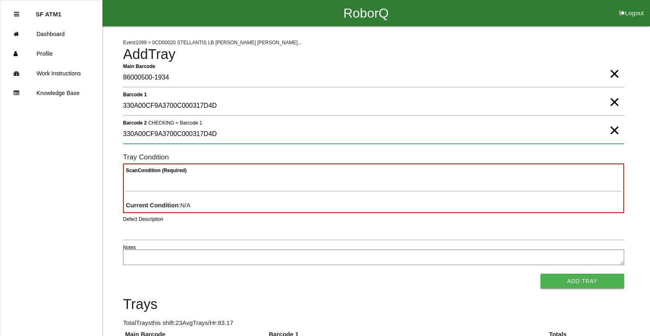
type 2 "330A00CF9A3700C000317D4D"
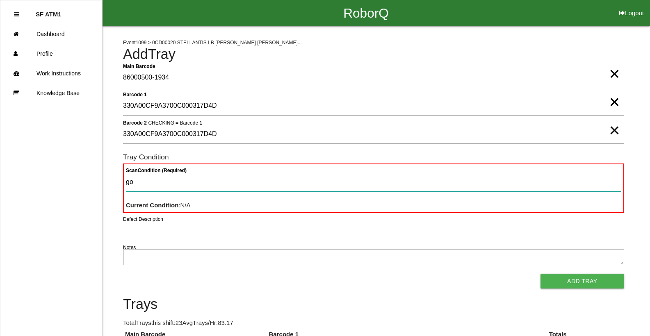
type Condition "goo"
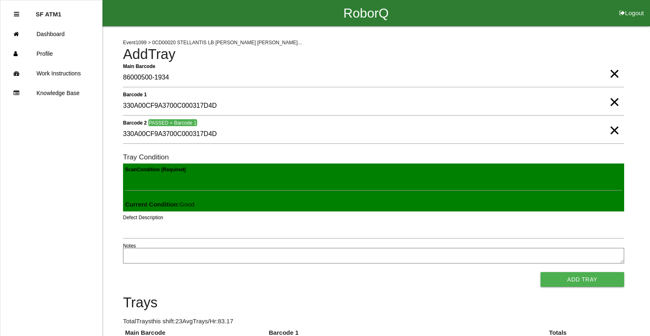
click at [205, 272] on button "Add Tray" at bounding box center [583, 279] width 84 height 15
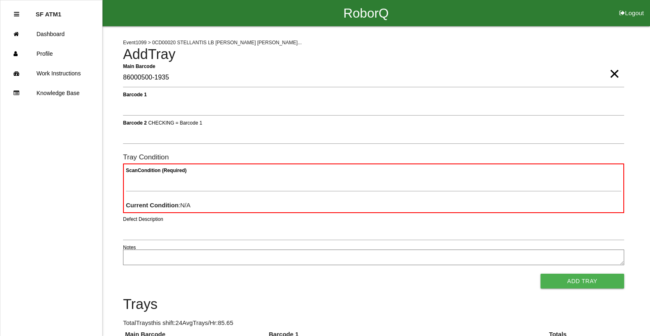
type Barcode "86000500-1935"
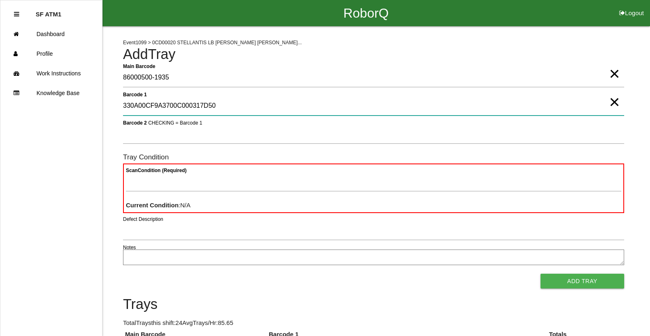
type 1 "330A00CF9A3700C000317D50"
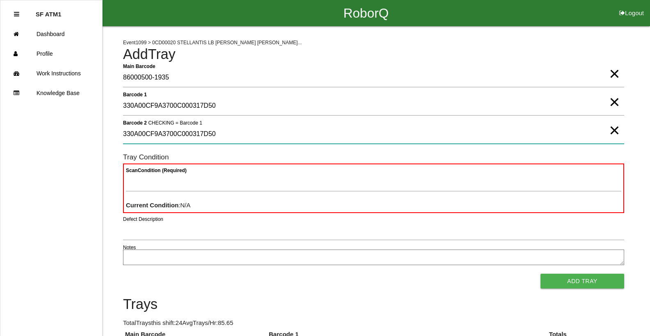
type 2 "330A00CF9A3700C000317D50"
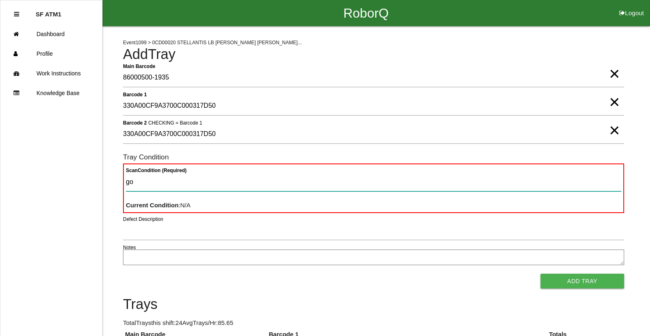
type Condition "goo"
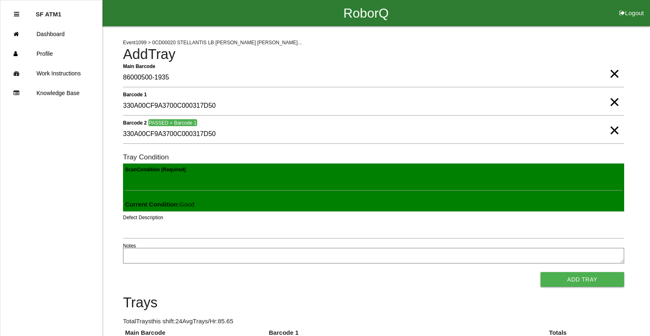
click button "Add Tray" at bounding box center [583, 279] width 84 height 15
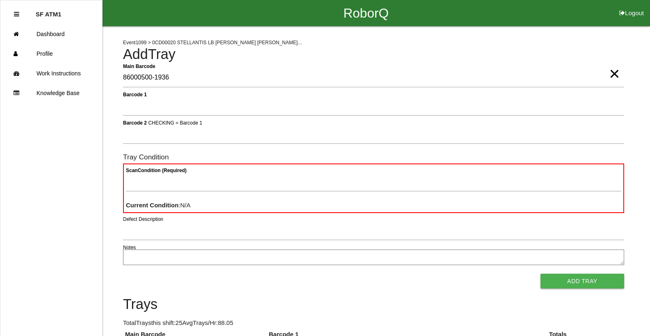
type Barcode "86000500-1936"
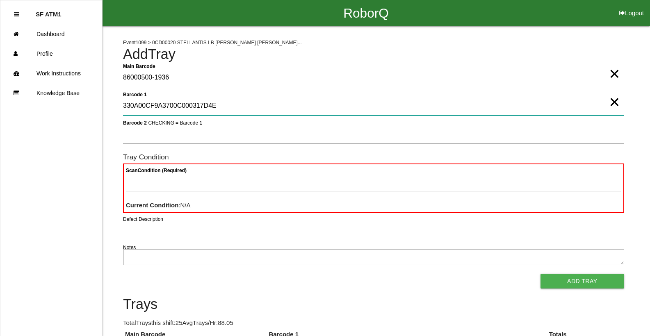
type 1 "330A00CF9A3700C000317D4E"
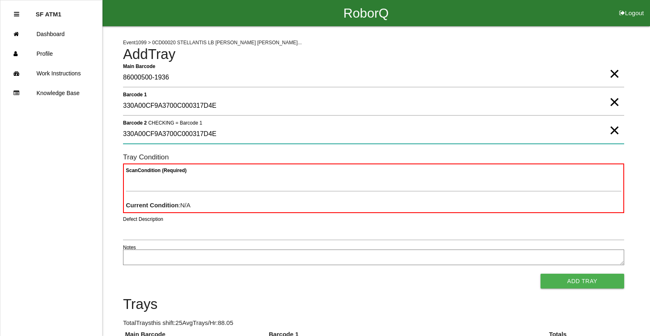
type 2 "330A00CF9A3700C000317D4E"
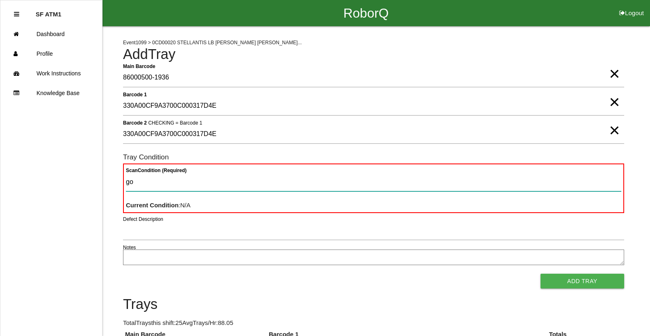
type Condition "goo"
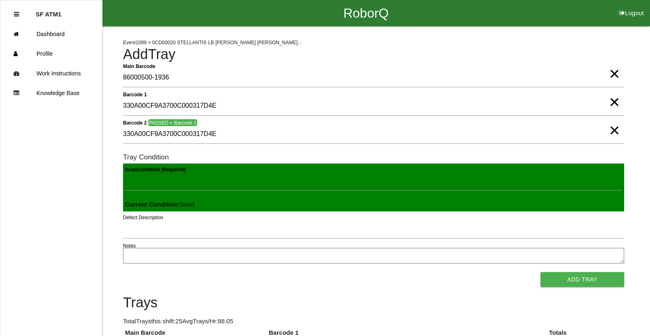
click button "Add Tray" at bounding box center [583, 279] width 84 height 15
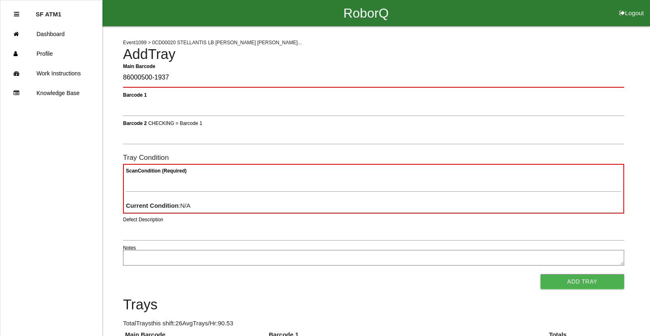
type Barcode "86000500-1937"
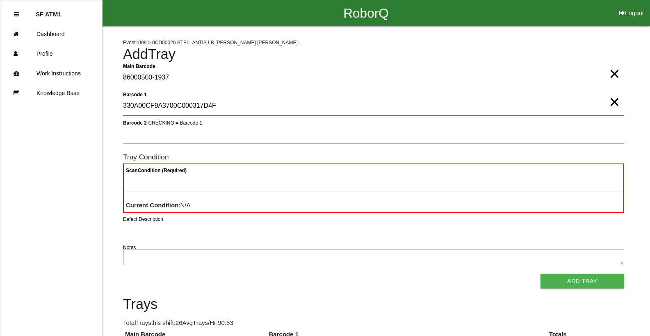
type 1 "330A00CF9A3700C000317D4F"
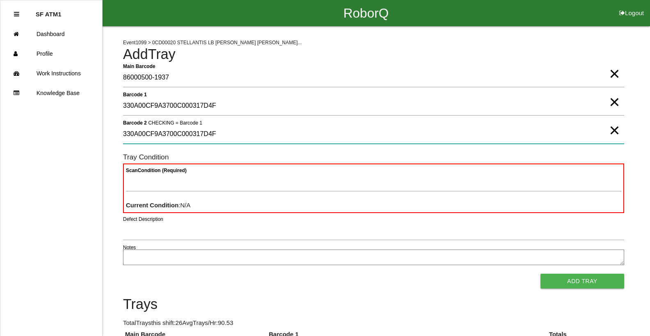
type 2 "330A00CF9A3700C000317D4F"
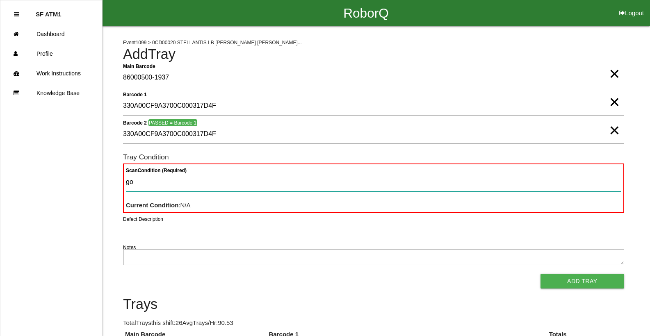
type Condition "goo"
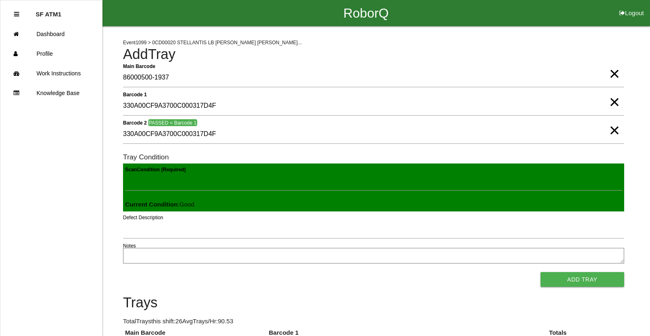
click at [205, 272] on button "Add Tray" at bounding box center [583, 279] width 84 height 15
click button "Add Tray" at bounding box center [583, 279] width 84 height 15
click at [205, 272] on button "Add Tray" at bounding box center [583, 279] width 84 height 15
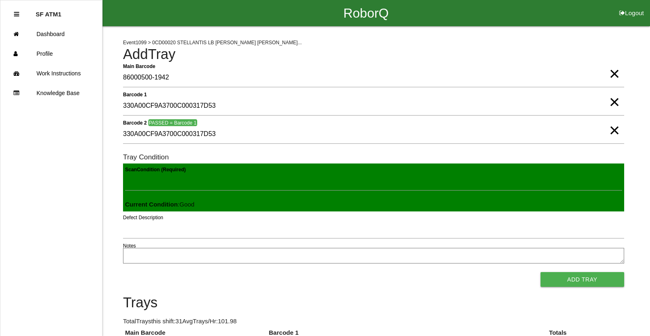
click at [205, 272] on button "Add Tray" at bounding box center [583, 279] width 84 height 15
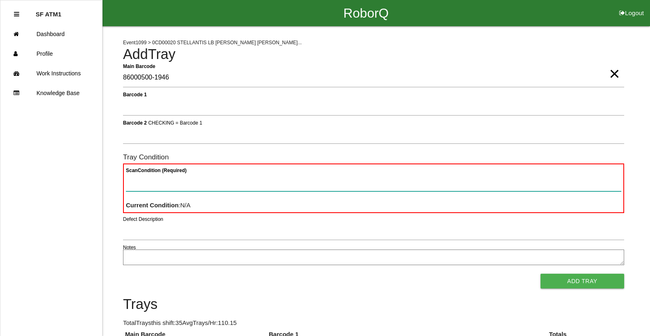
click at [133, 186] on Condition "Scan Condition (Required)" at bounding box center [373, 182] width 495 height 19
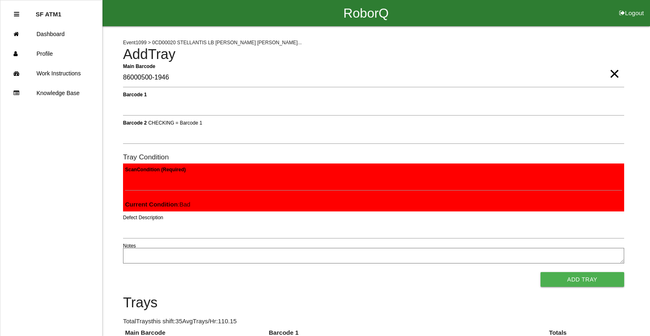
click button "Add Tray" at bounding box center [583, 279] width 84 height 15
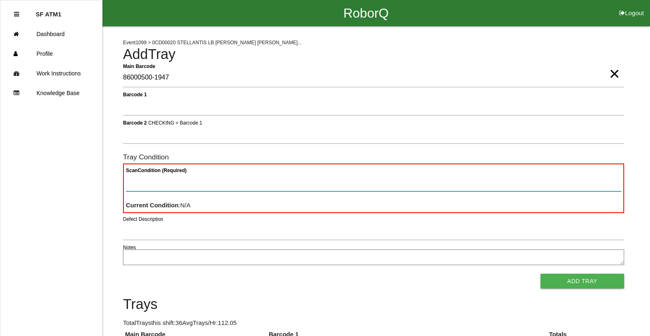
click at [180, 189] on Condition "Scan Condition (Required)" at bounding box center [373, 182] width 495 height 19
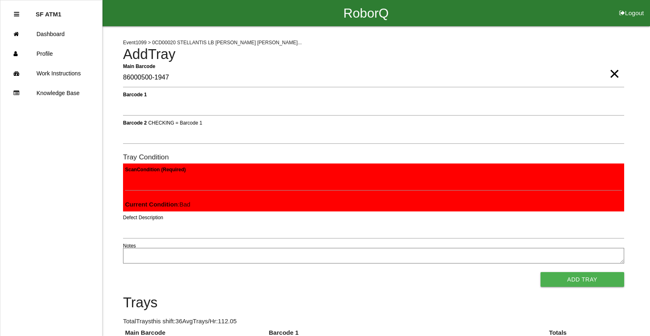
click at [205, 272] on button "Add Tray" at bounding box center [583, 279] width 84 height 15
